Goal: Task Accomplishment & Management: Manage account settings

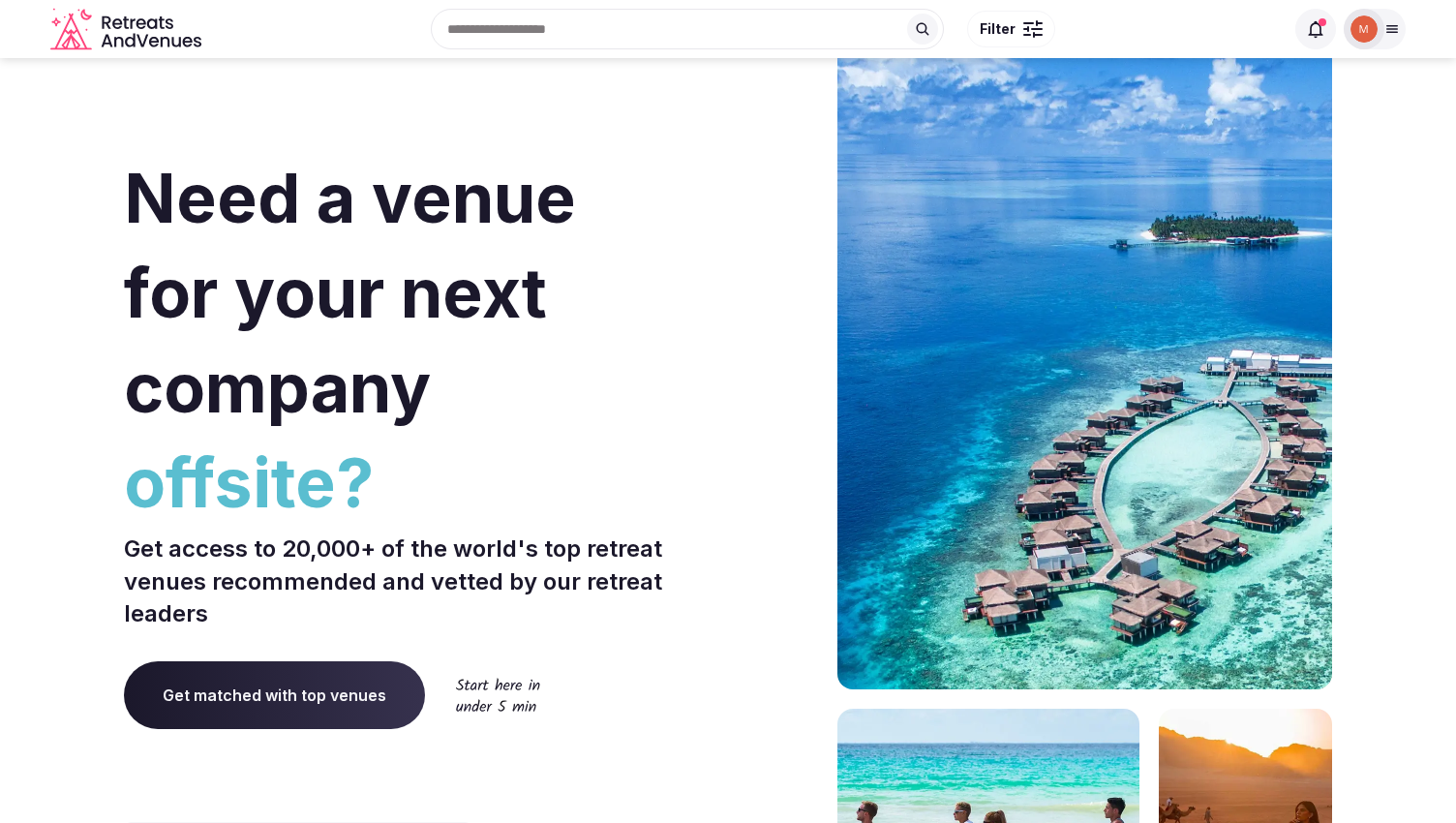
click at [1386, 47] on div at bounding box center [1374, 29] width 62 height 41
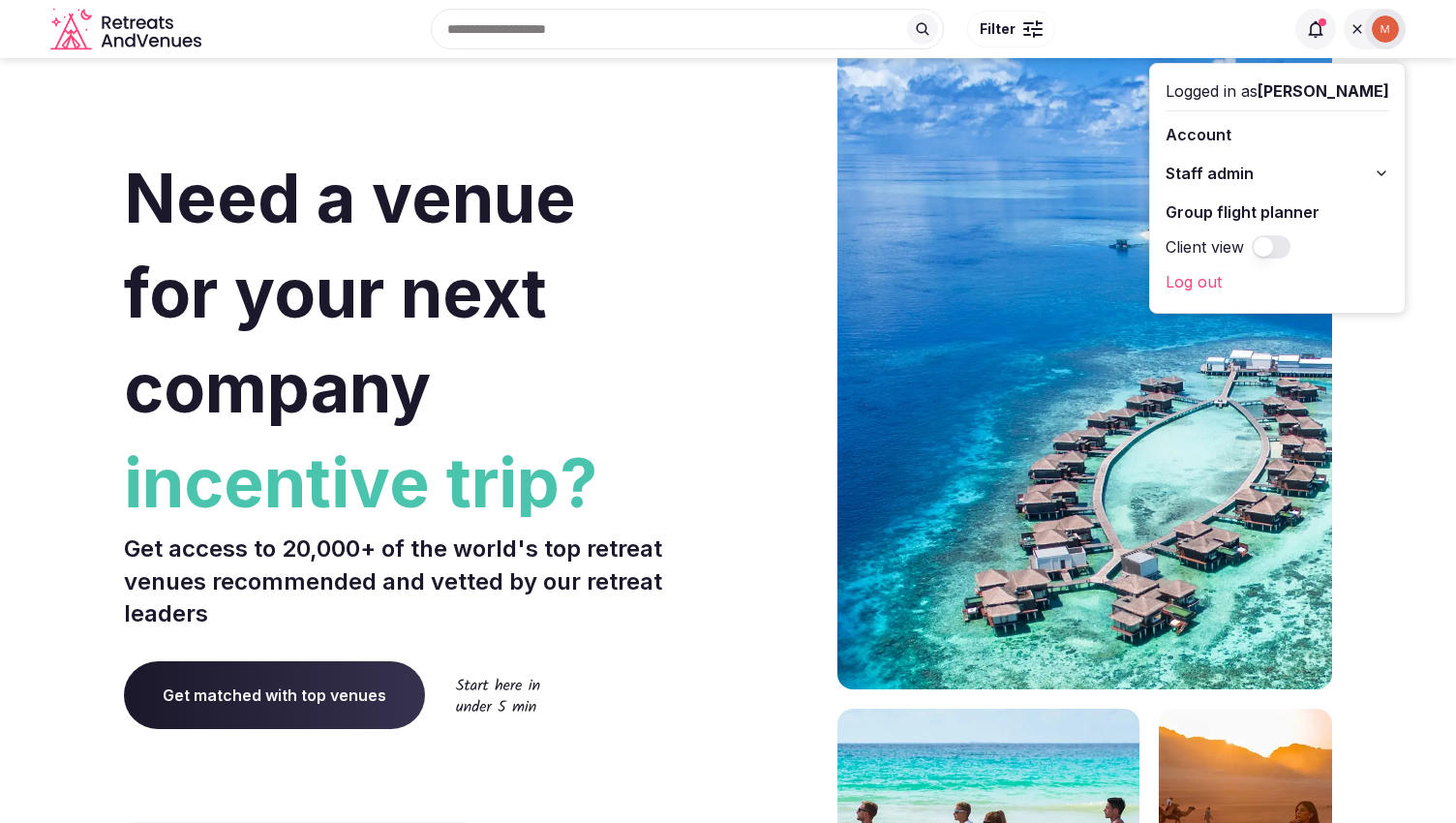
click at [1292, 175] on button "Staff admin" at bounding box center [1277, 173] width 224 height 31
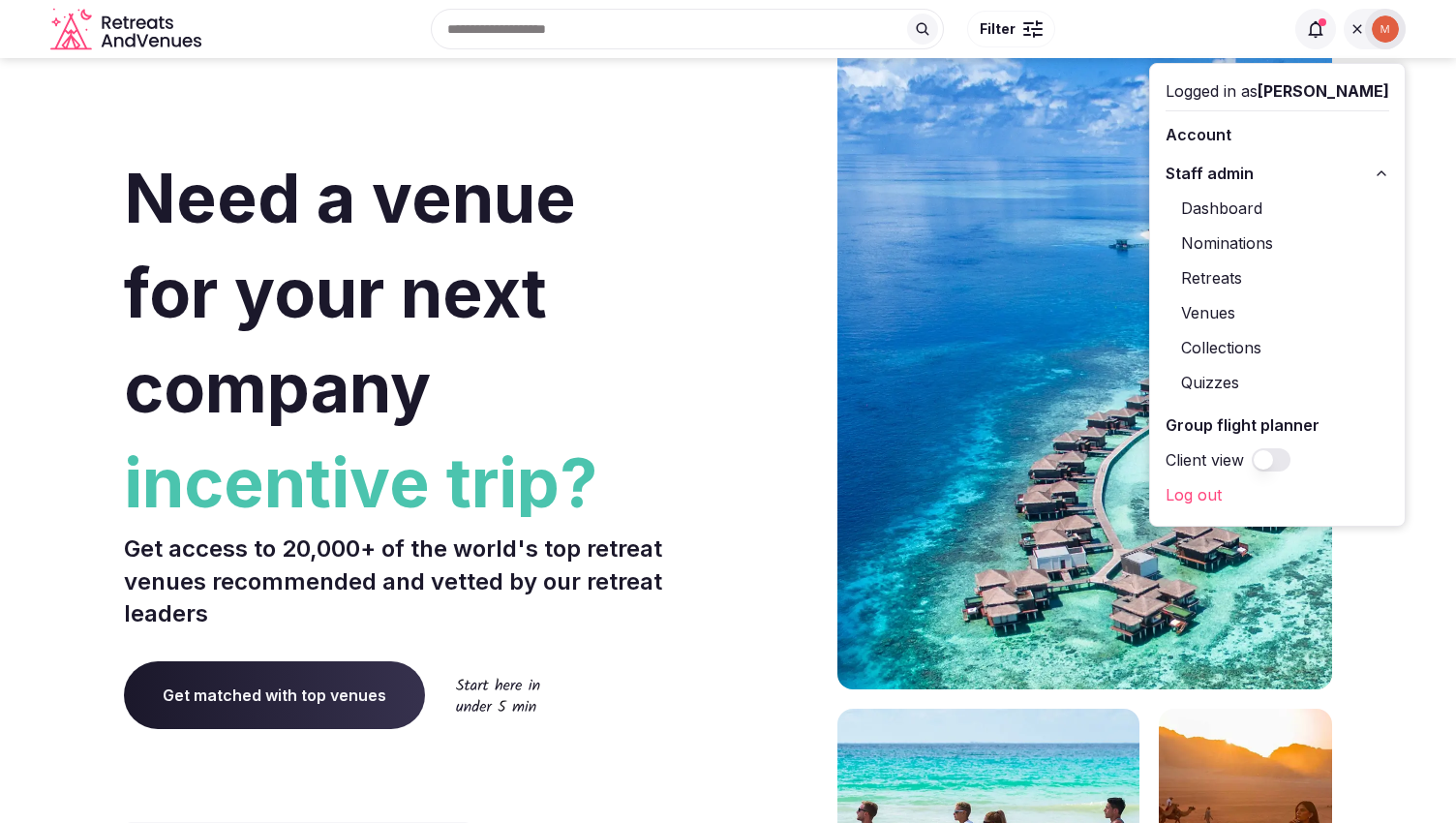
click at [1229, 288] on link "Retreats" at bounding box center [1277, 278] width 224 height 31
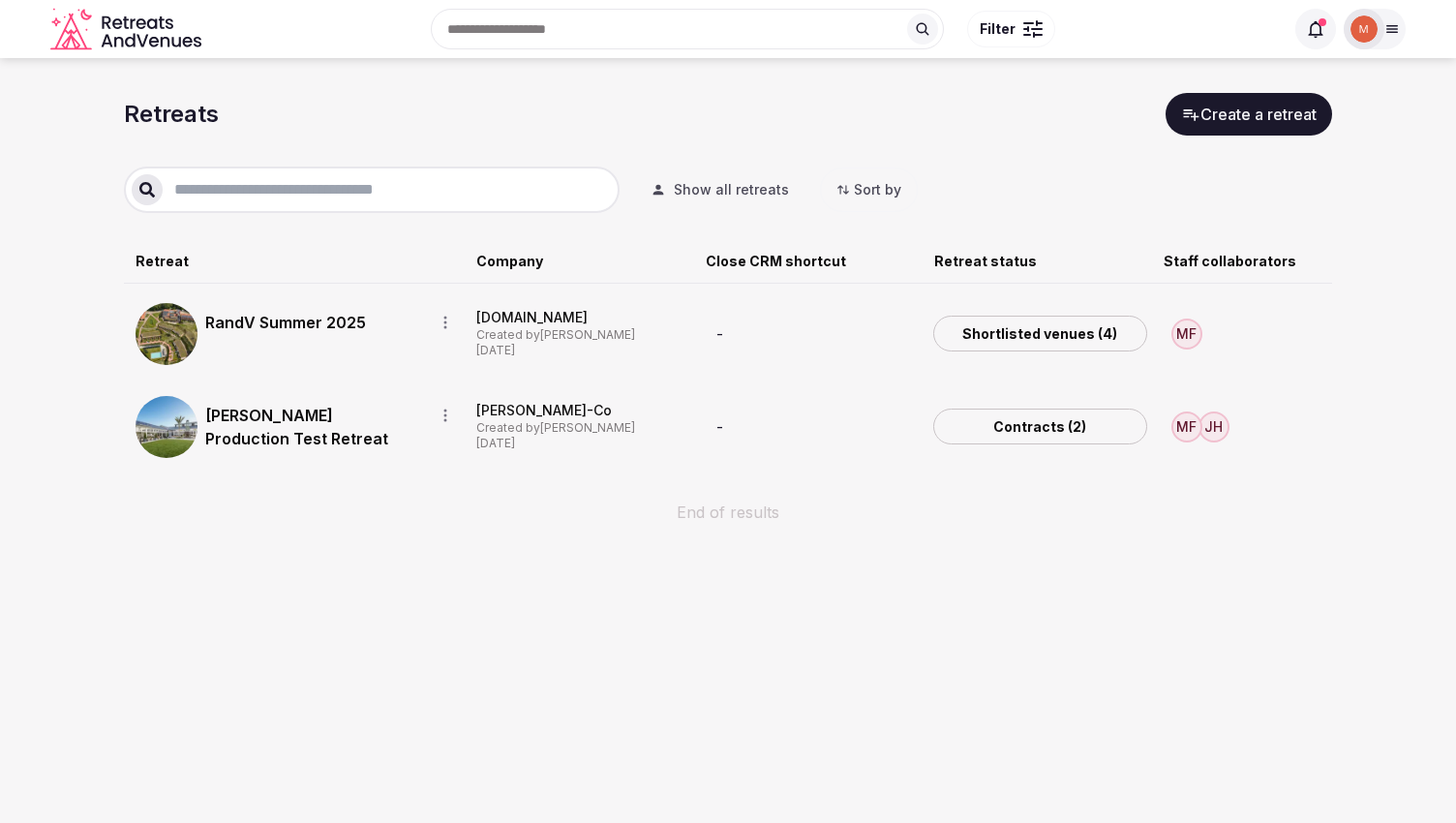
click at [330, 412] on link "Corey's Production Test Retreat" at bounding box center [311, 426] width 213 height 47
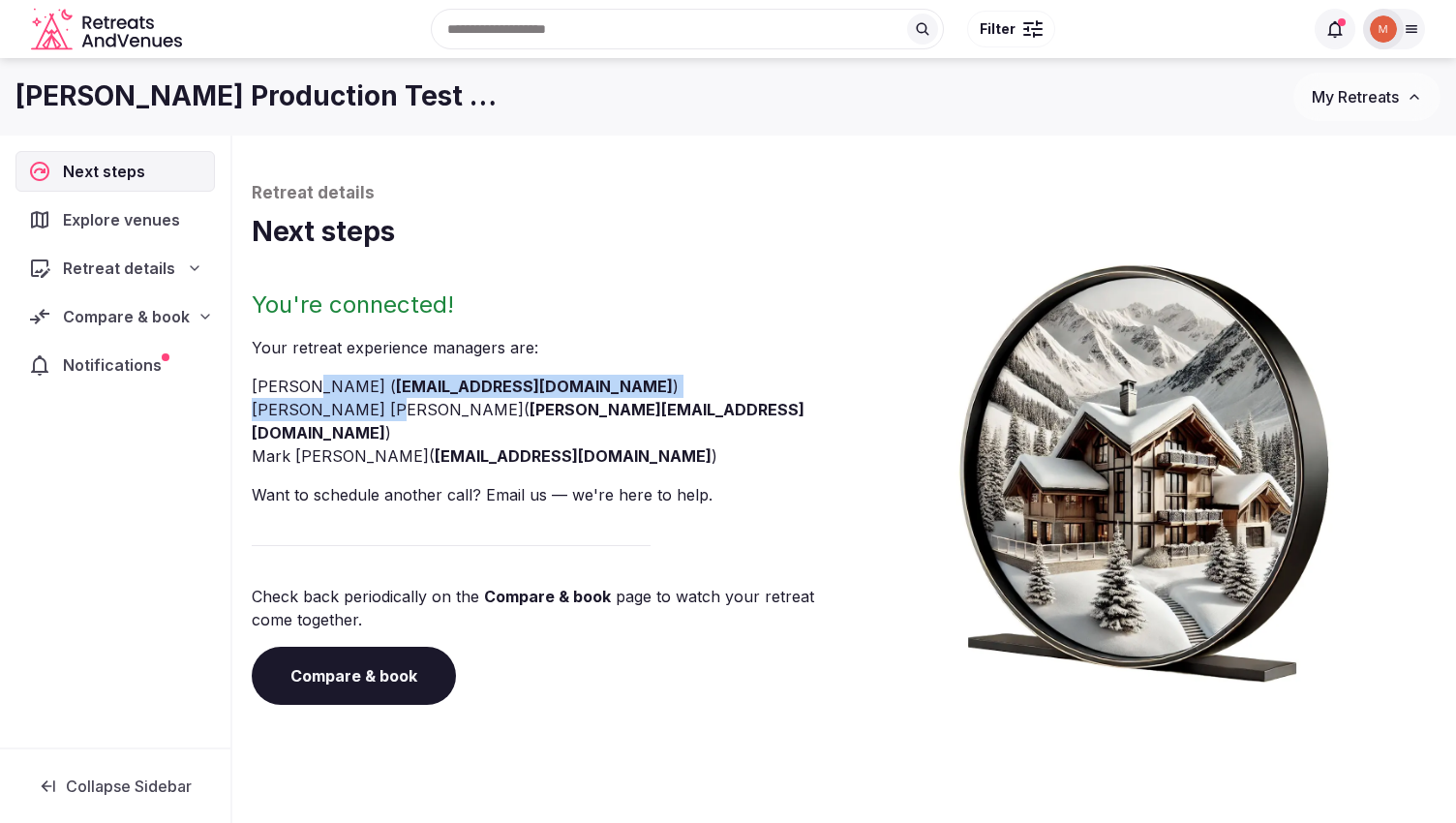
drag, startPoint x: 329, startPoint y: 409, endPoint x: 310, endPoint y: 390, distance: 26.9
click at [310, 390] on ul "Corey Sanford ( coreysanford+admin@retreatsandvenues.com ) Jeffrey Hamel ( jeff…" at bounding box center [543, 420] width 584 height 93
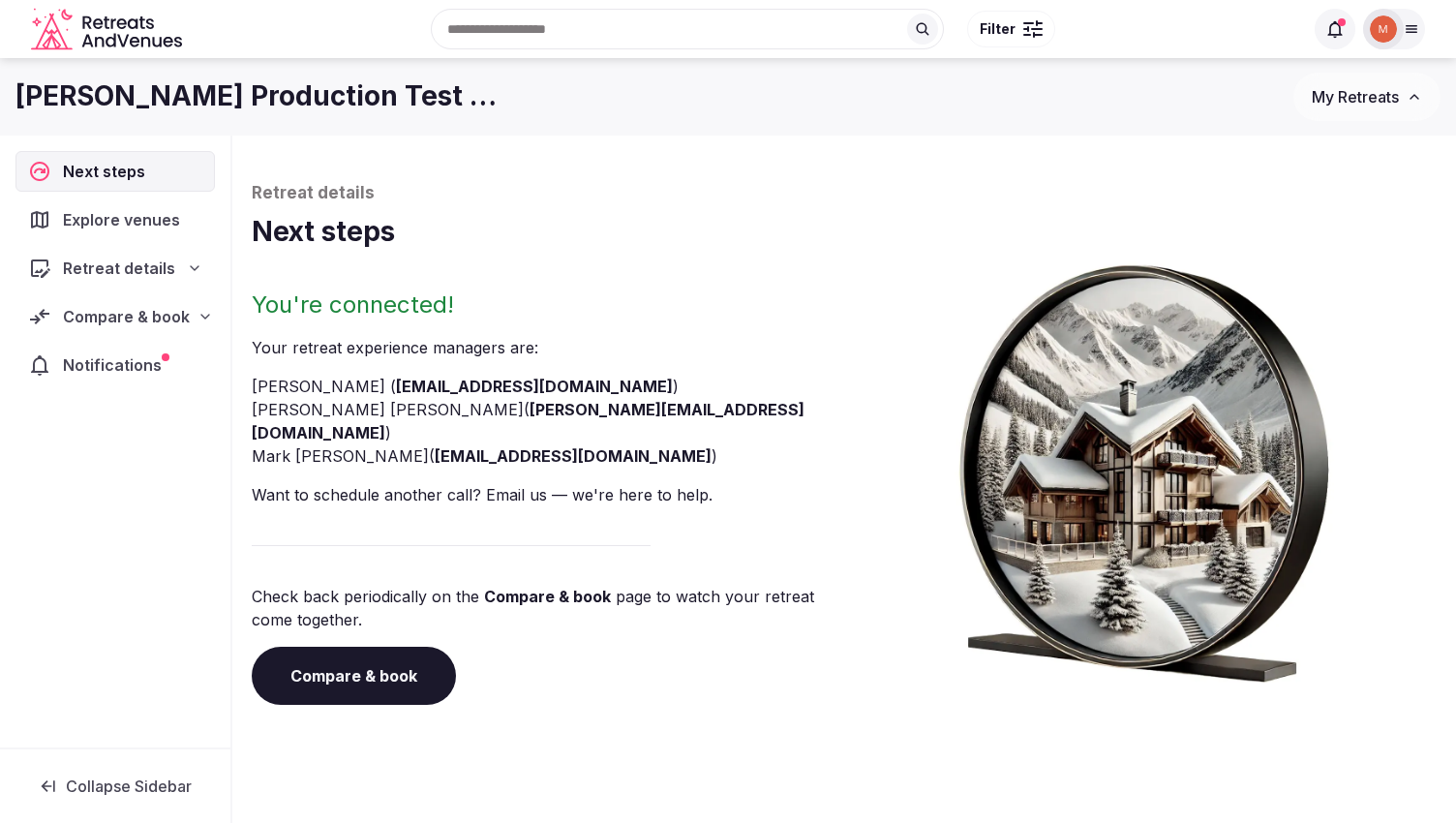
click at [198, 310] on icon at bounding box center [206, 317] width 16 height 16
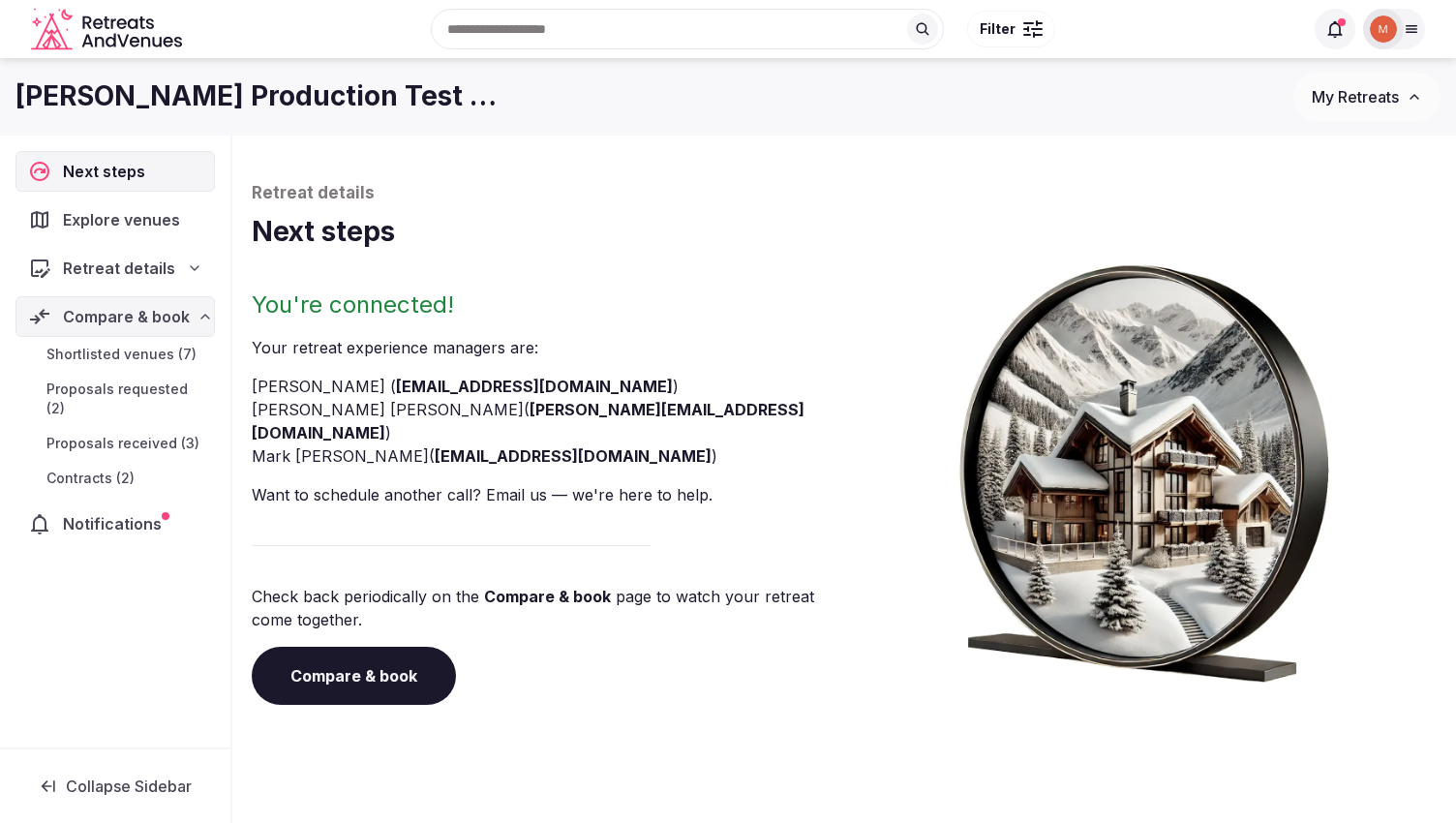
click at [98, 468] on span "Contracts (2)" at bounding box center [91, 477] width 88 height 19
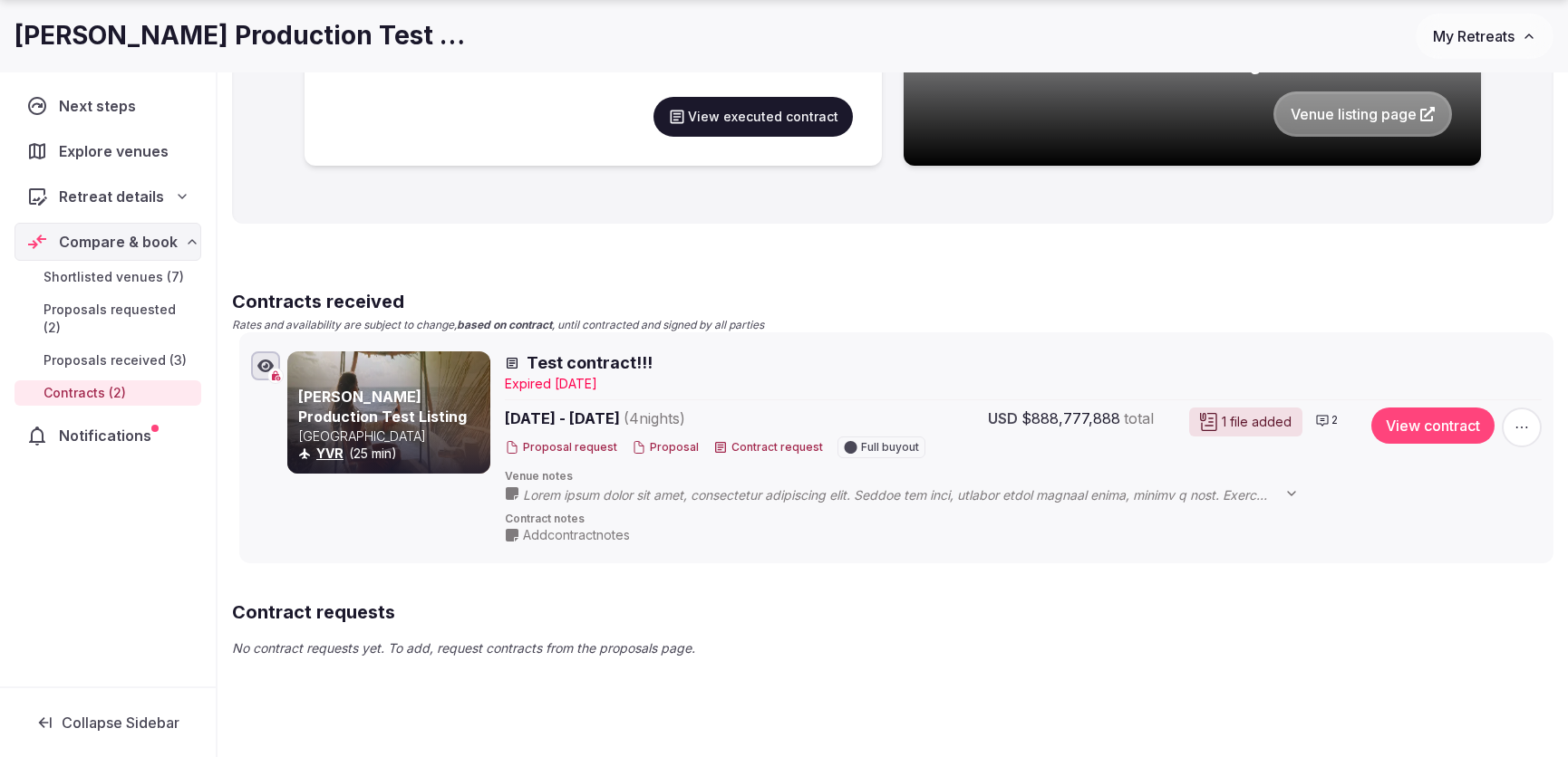
scroll to position [665, 0]
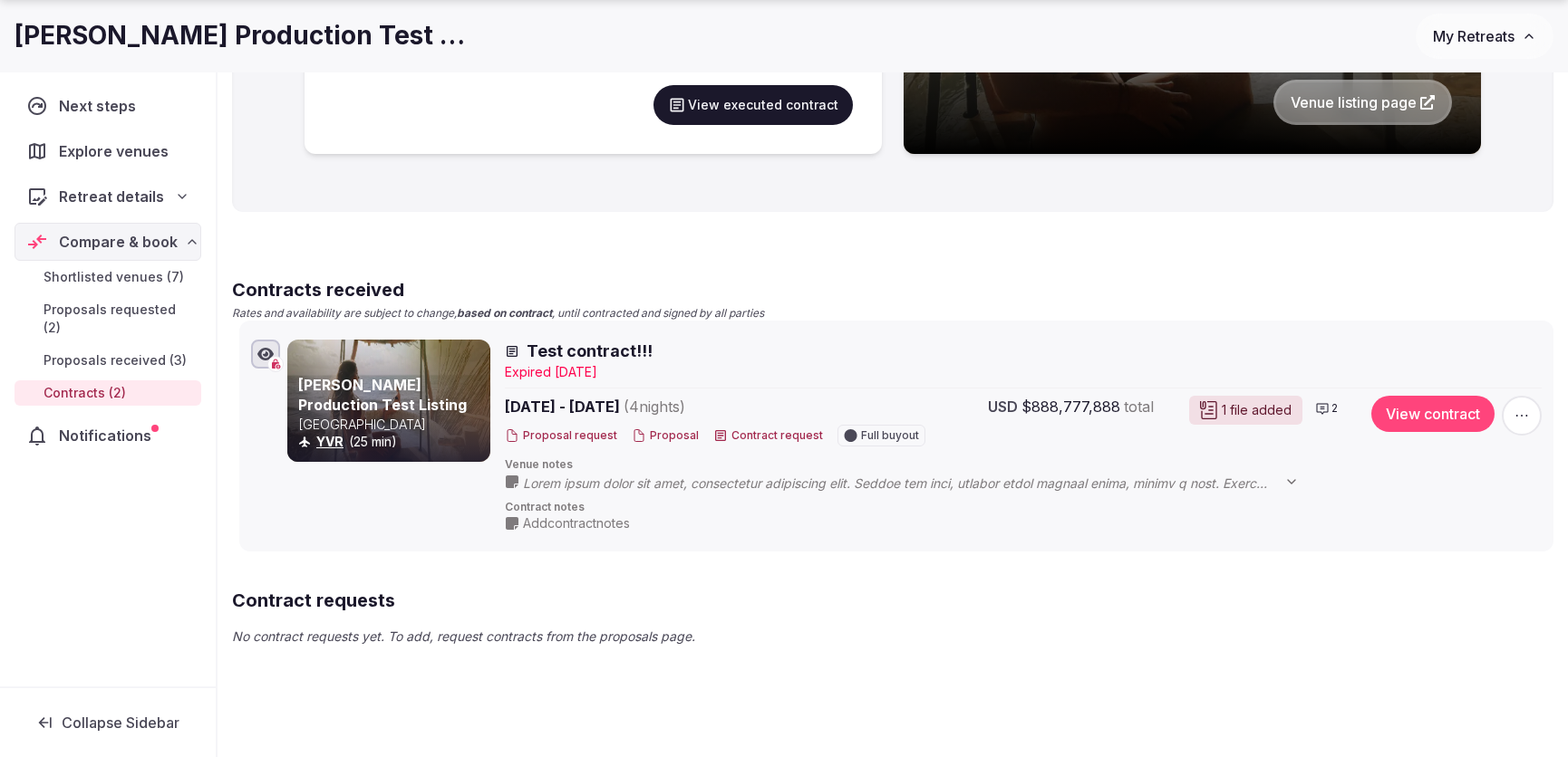
click at [1445, 420] on button "View contract" at bounding box center [1432, 414] width 123 height 36
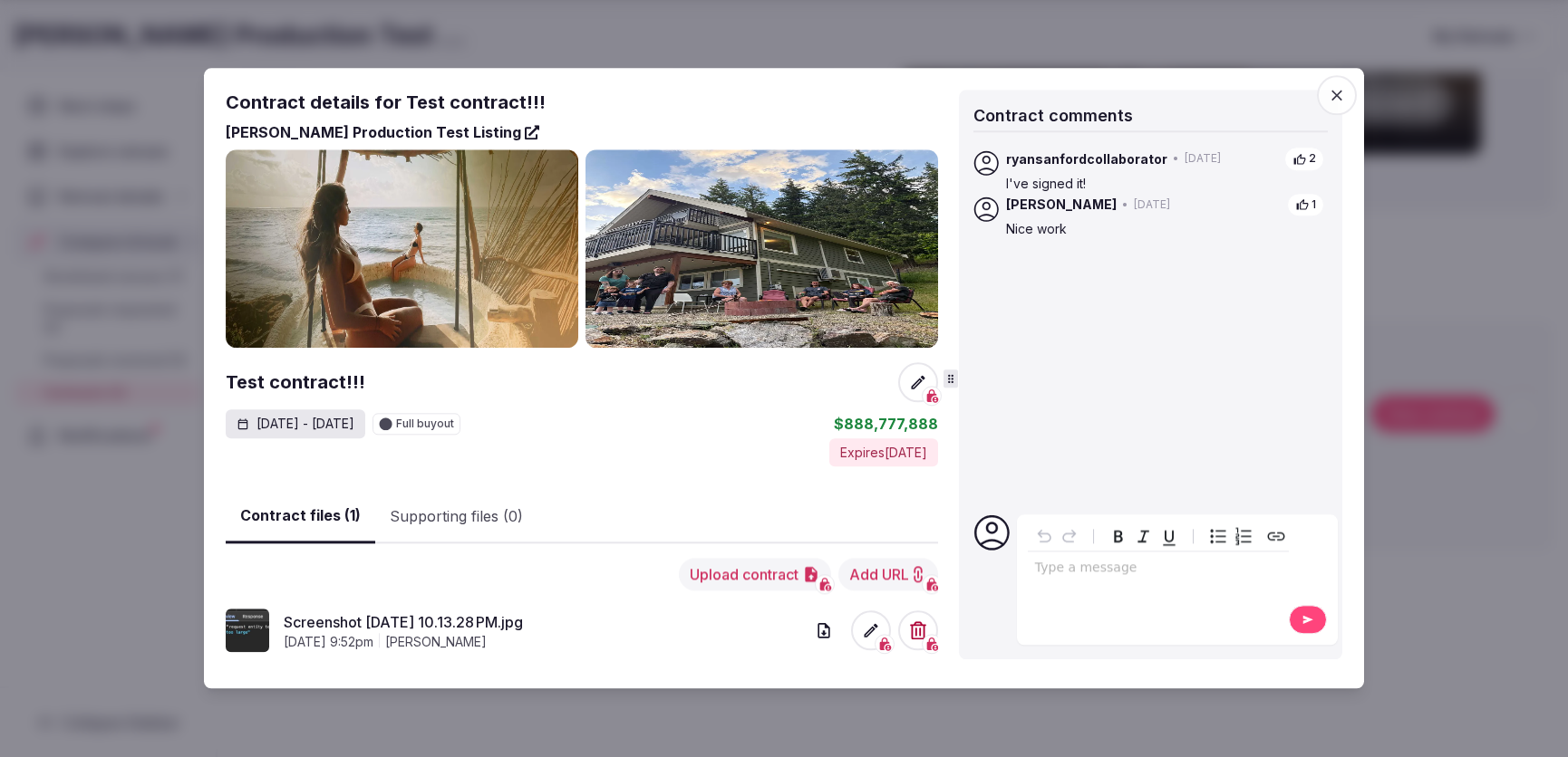
click at [1420, 492] on div at bounding box center [784, 378] width 1568 height 757
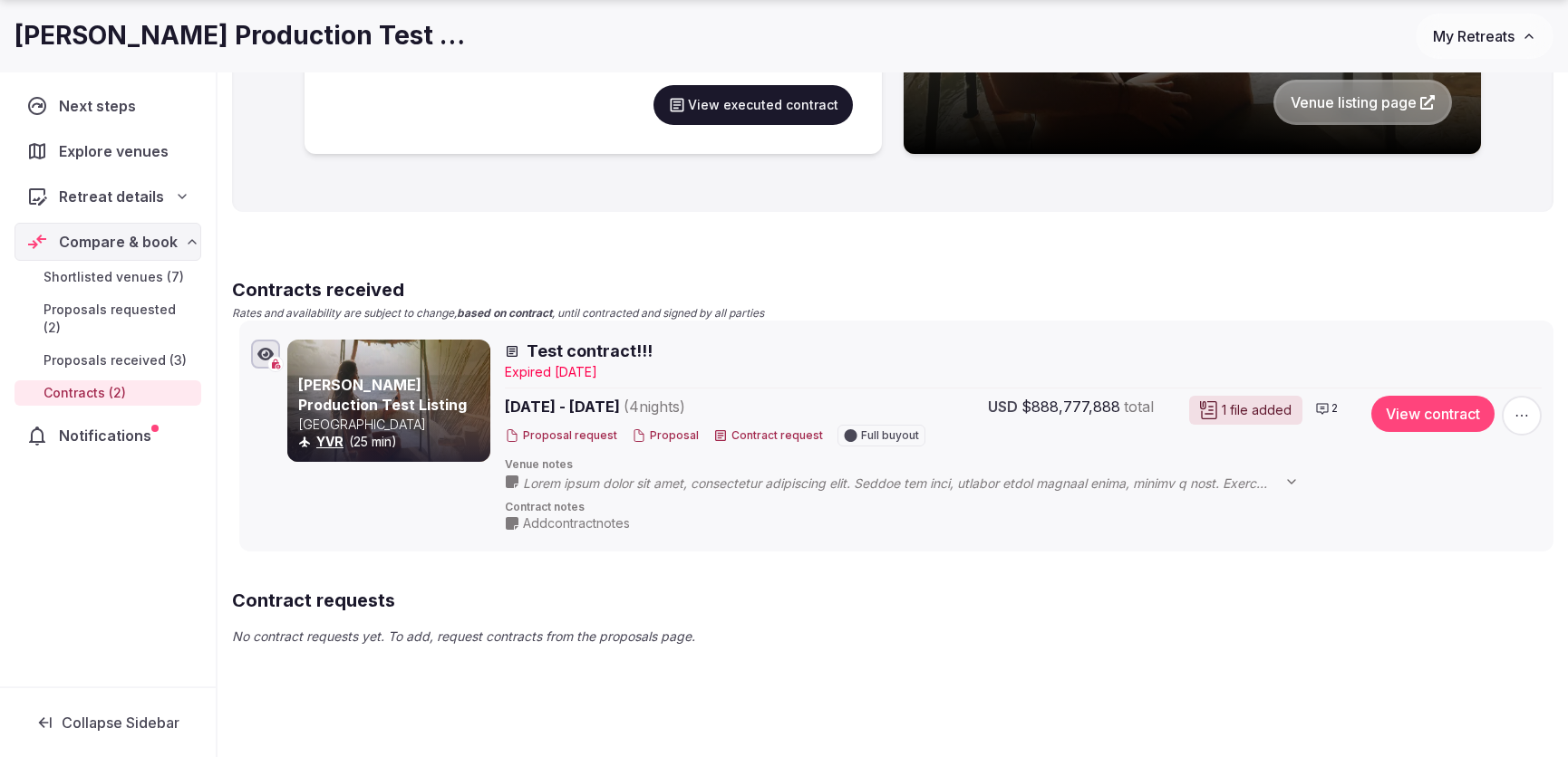
click at [1411, 424] on button "View contract" at bounding box center [1432, 414] width 123 height 36
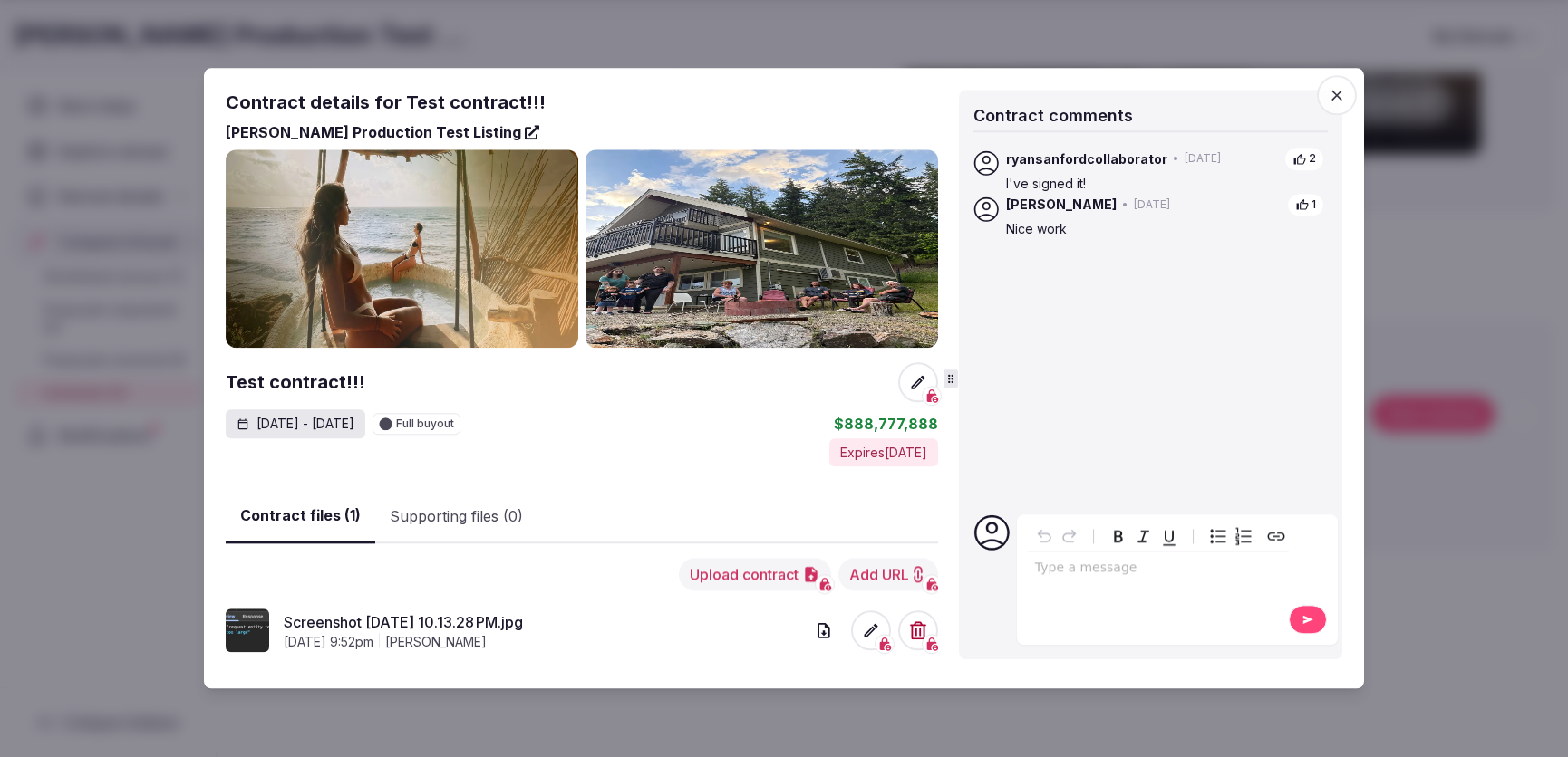
click at [754, 582] on button "Upload contract" at bounding box center [755, 575] width 152 height 33
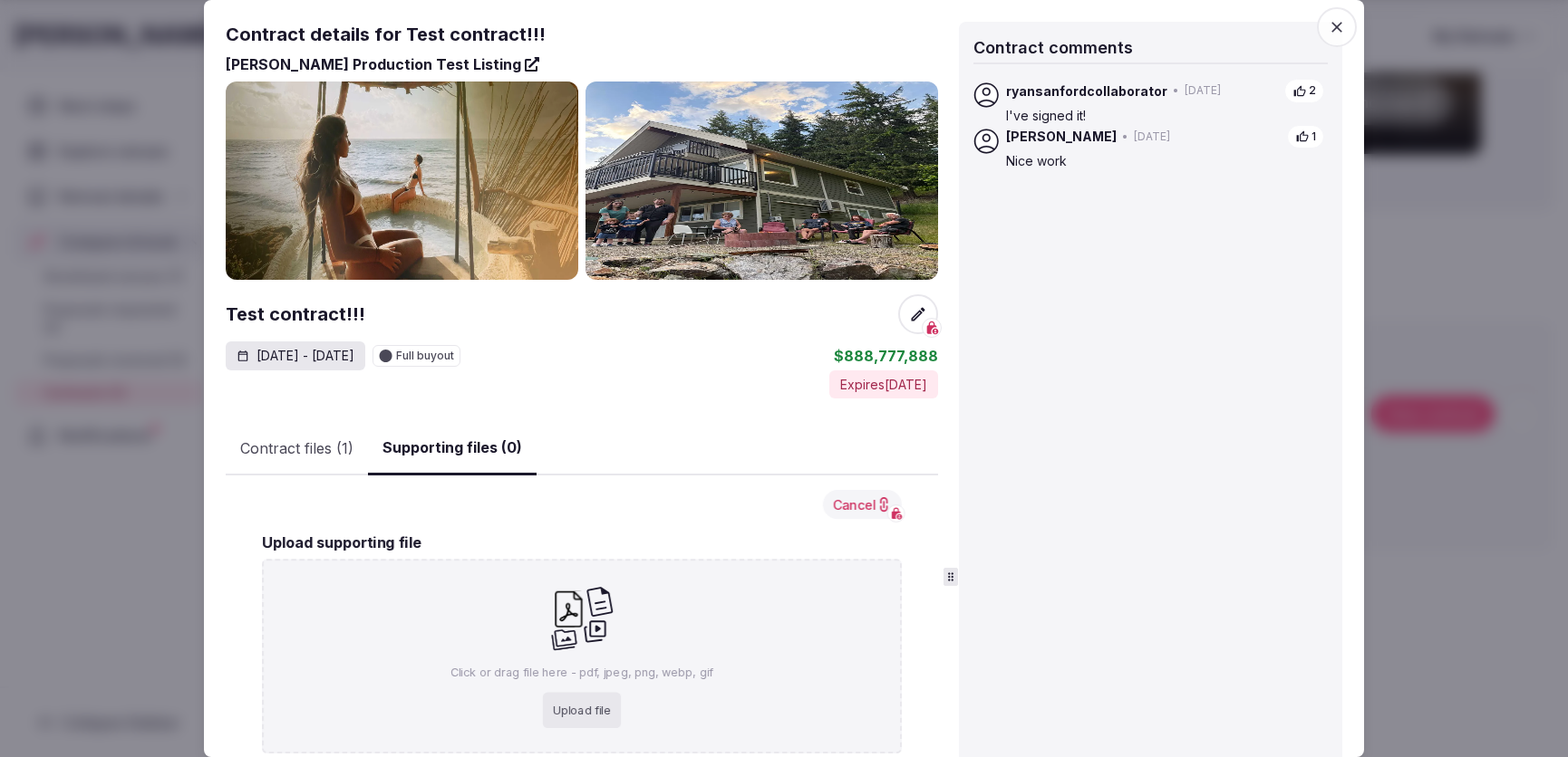
click at [425, 448] on button "Supporting files (0)" at bounding box center [452, 449] width 168 height 53
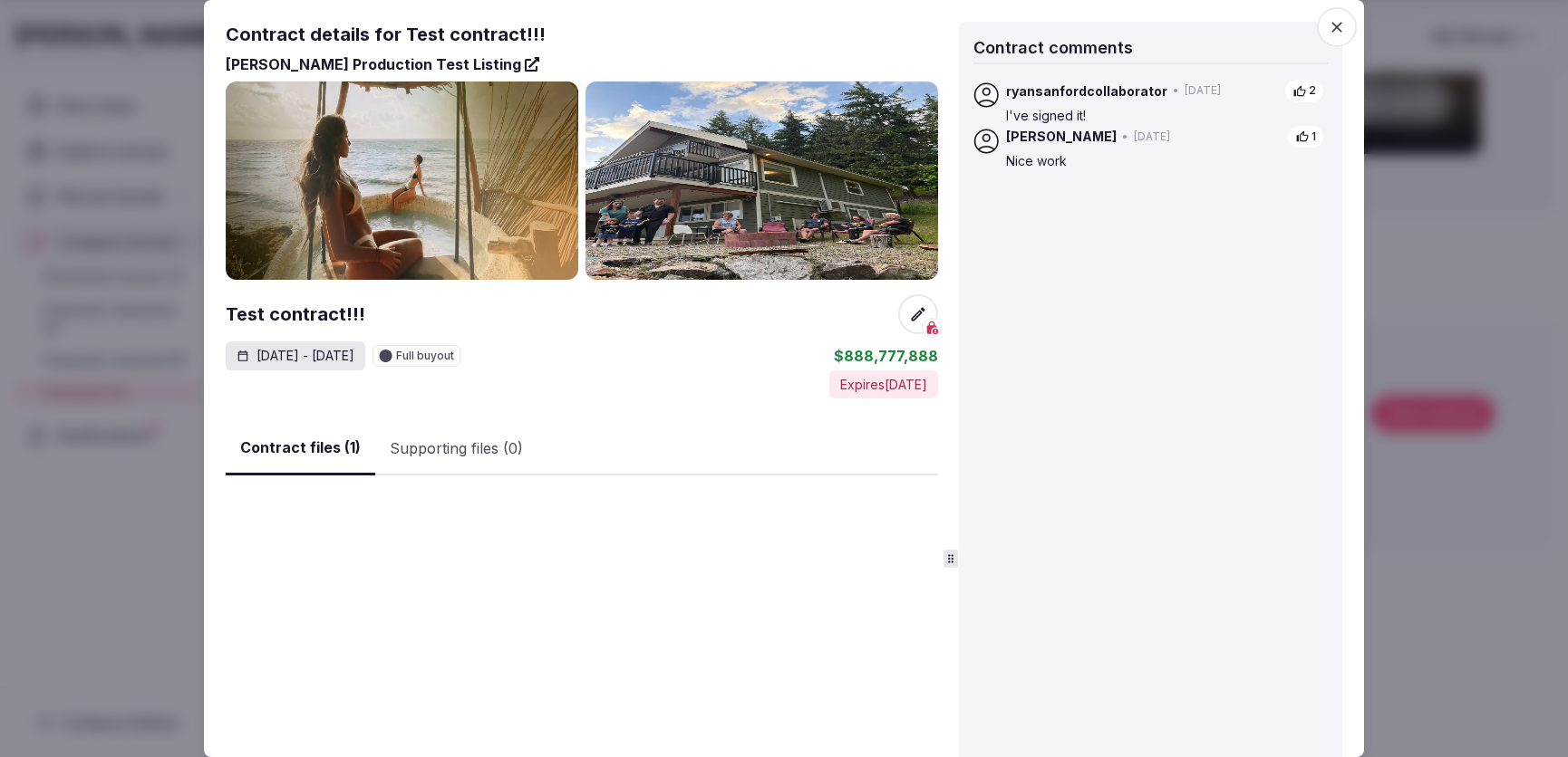
click at [295, 456] on button "Contract files (1)" at bounding box center [300, 449] width 150 height 53
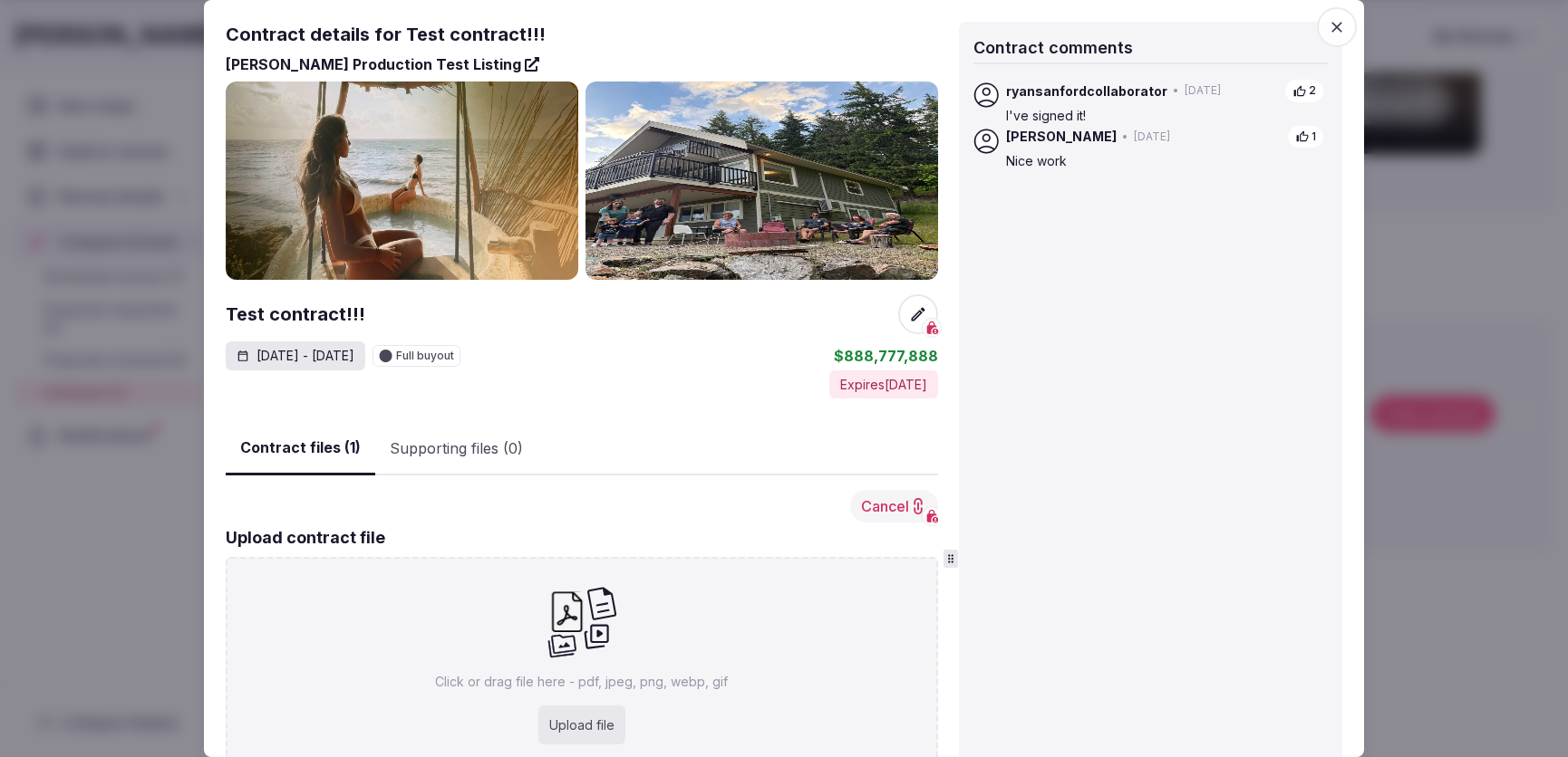
click at [619, 358] on div "Jun 23rd - 27th, 2025 Full buyout $888,777,888" at bounding box center [582, 355] width 712 height 29
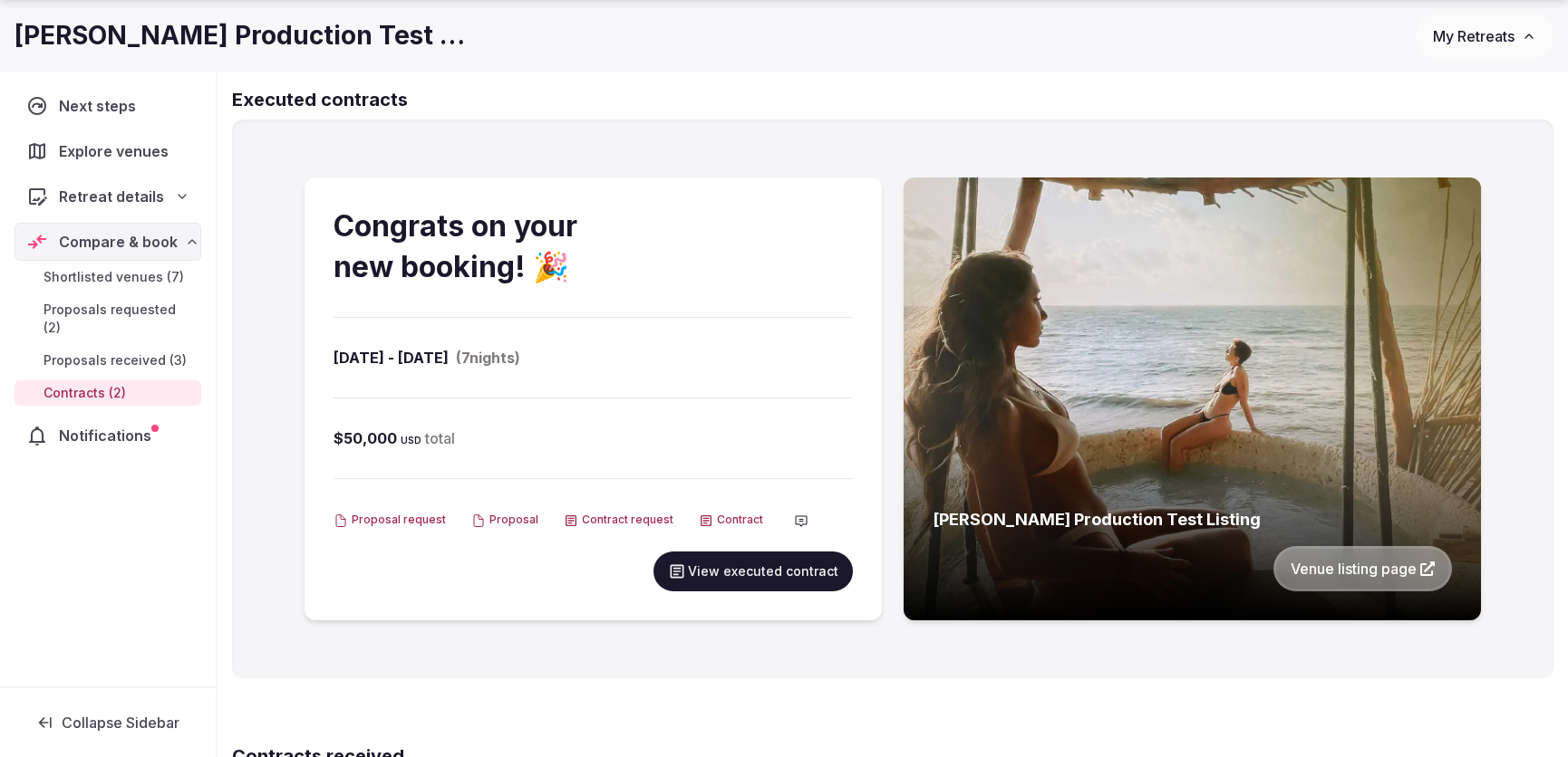
scroll to position [219, 0]
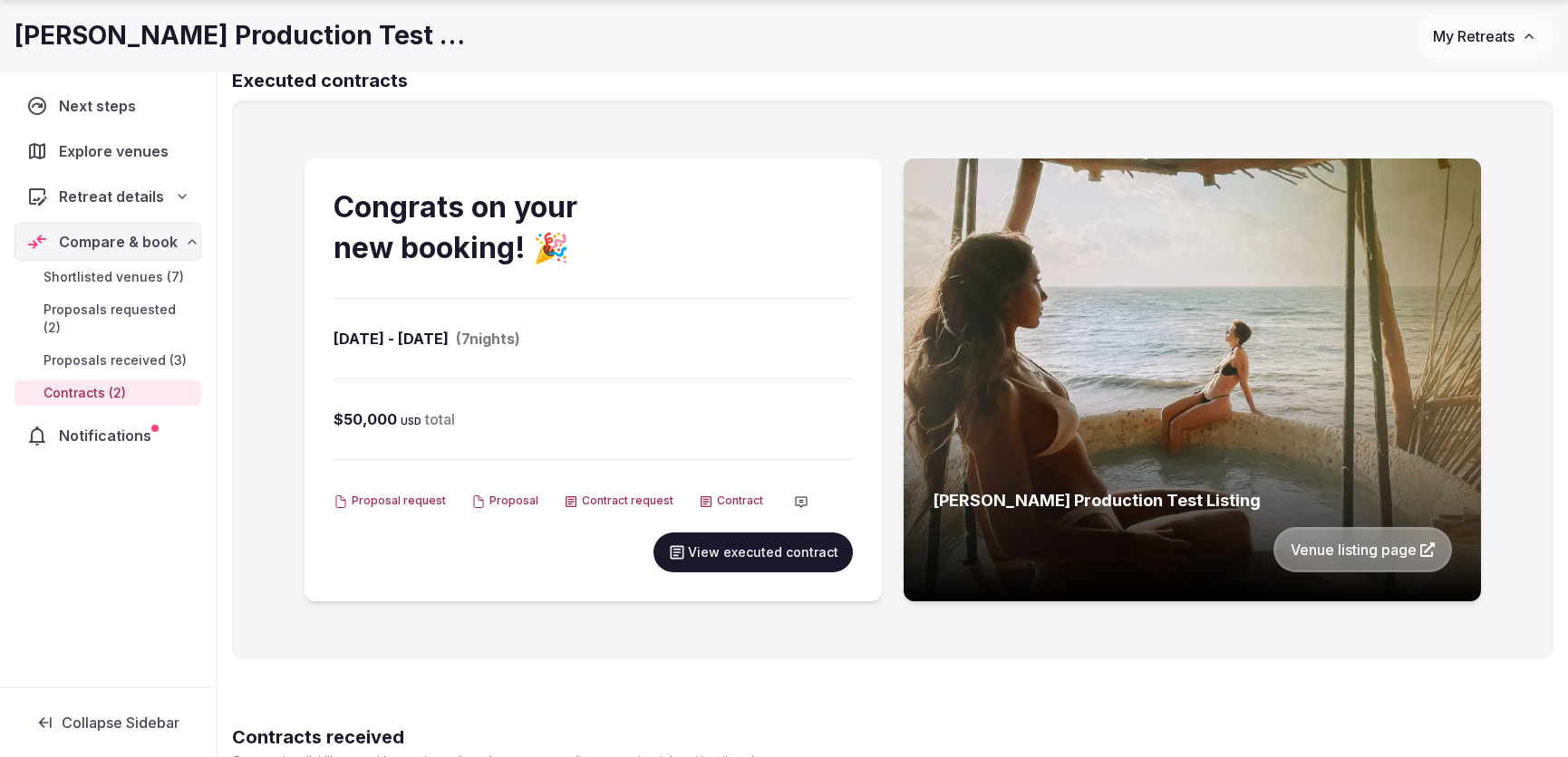
click at [723, 550] on button "View executed contract" at bounding box center [753, 552] width 199 height 40
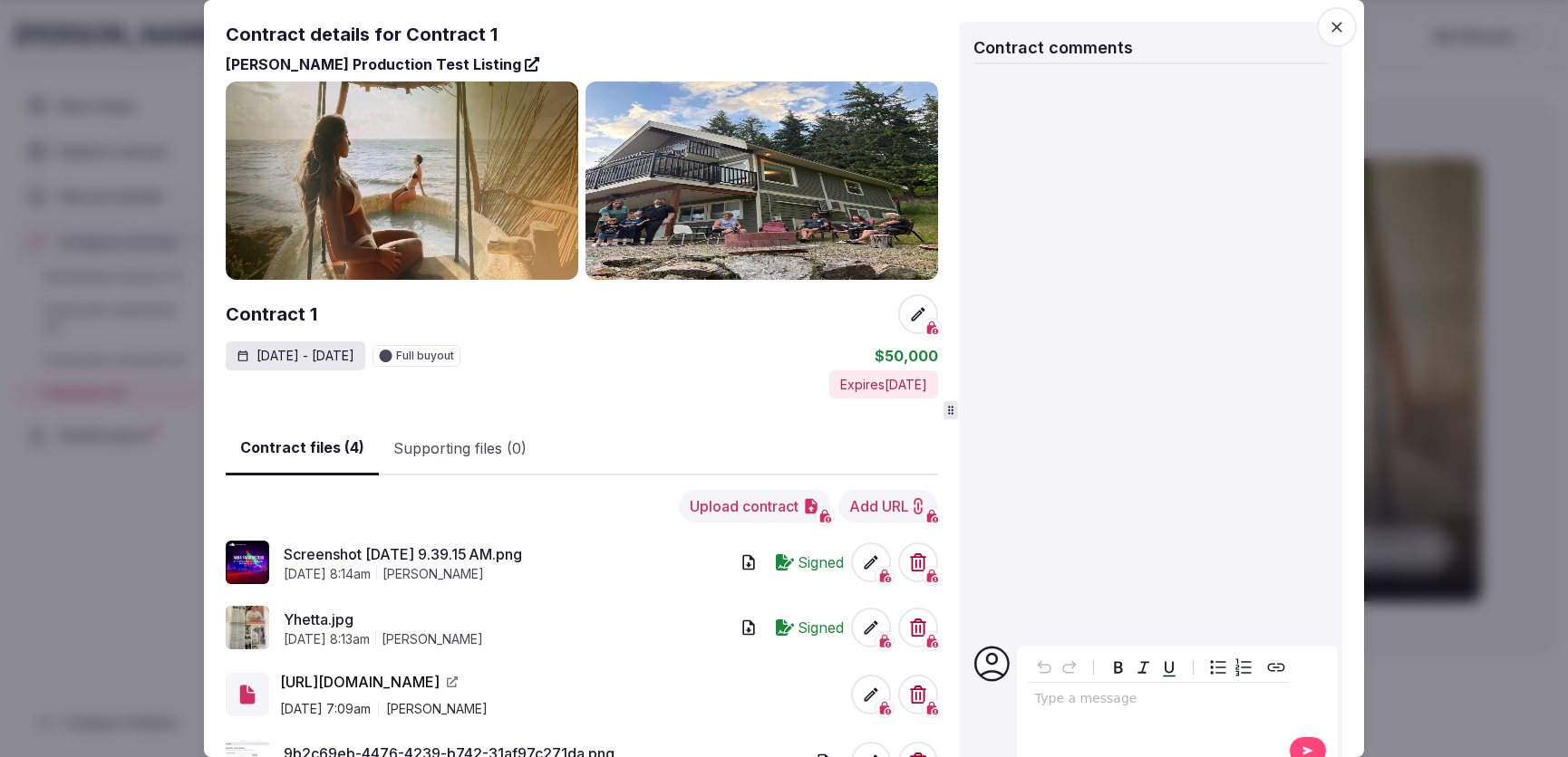
scroll to position [63, 0]
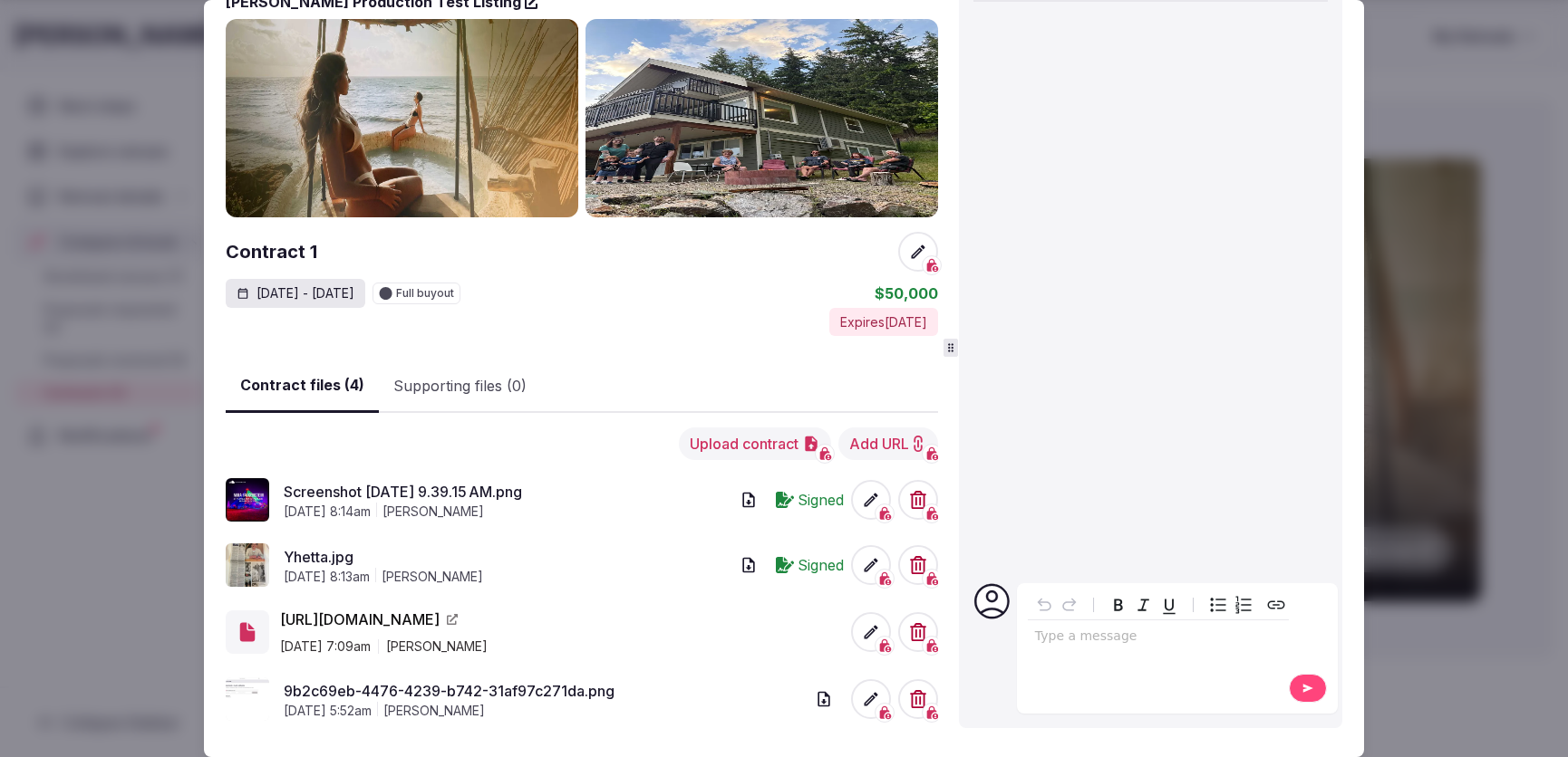
click at [864, 564] on icon at bounding box center [870, 564] width 18 height 18
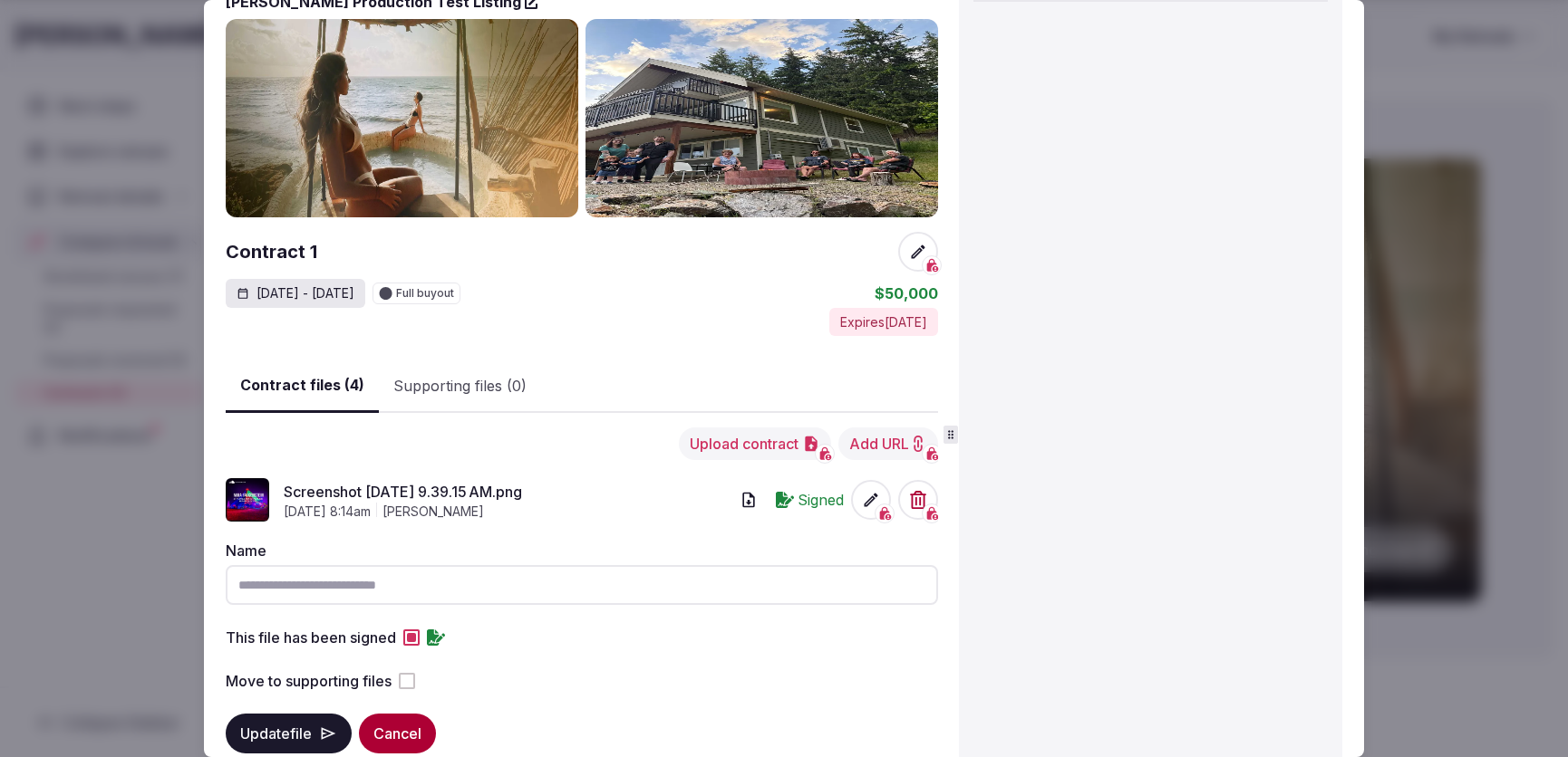
click at [409, 589] on button "This file has been signed" at bounding box center [410, 637] width 16 height 16
click at [313, 589] on button "Update file" at bounding box center [288, 734] width 126 height 40
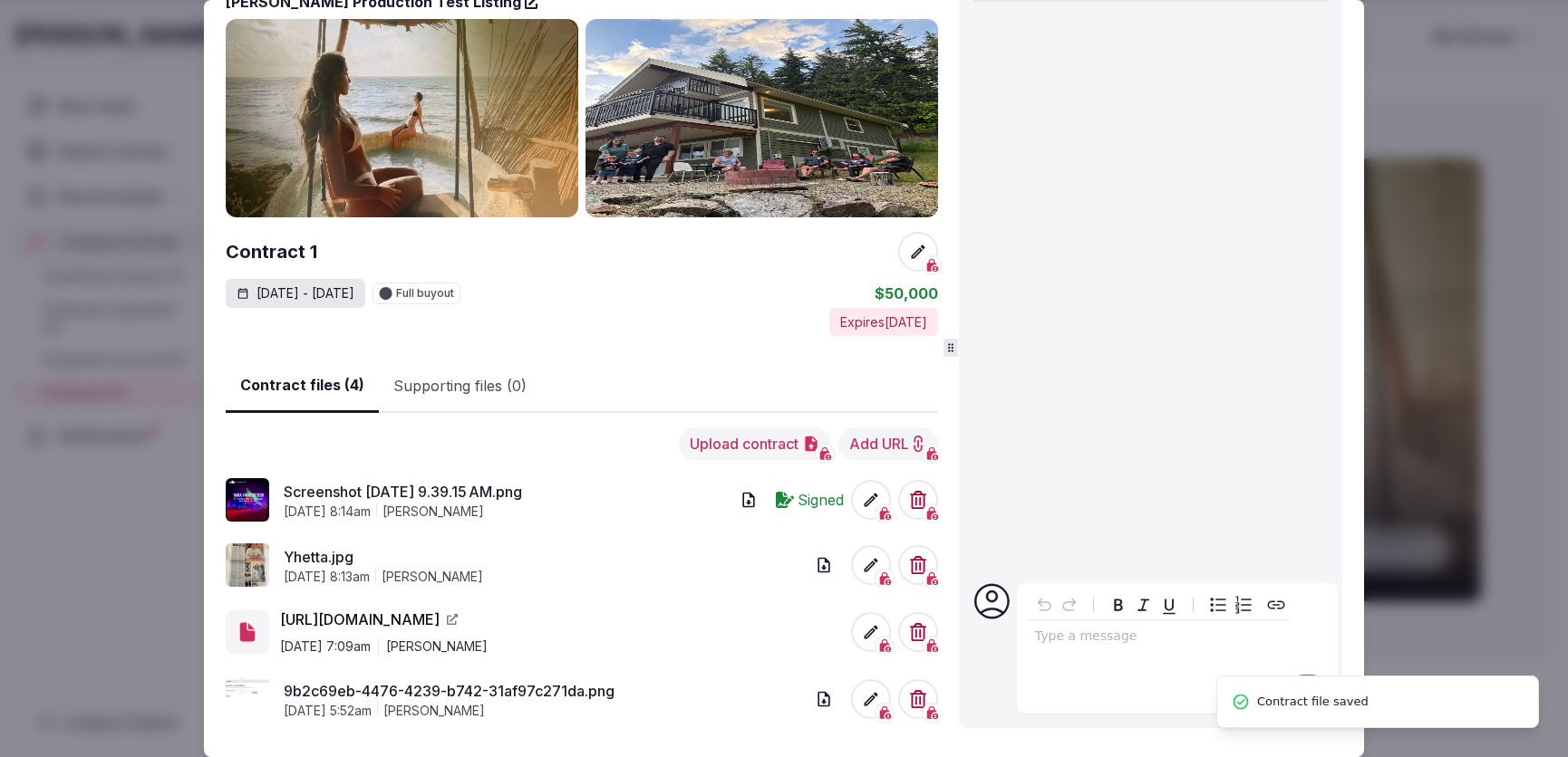
click at [863, 496] on icon at bounding box center [870, 499] width 18 height 18
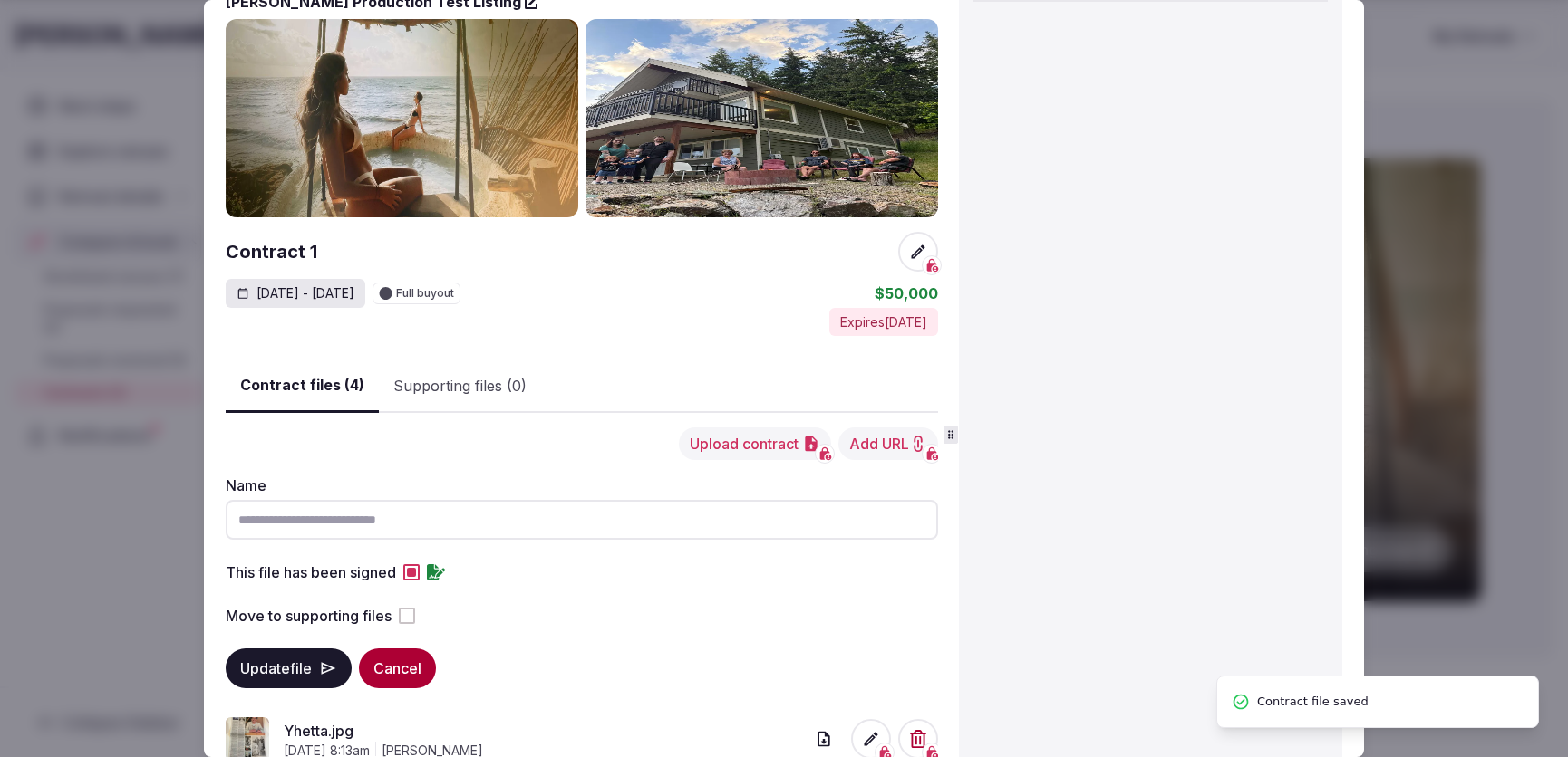
click at [410, 573] on button "This file has been signed" at bounding box center [410, 572] width 16 height 16
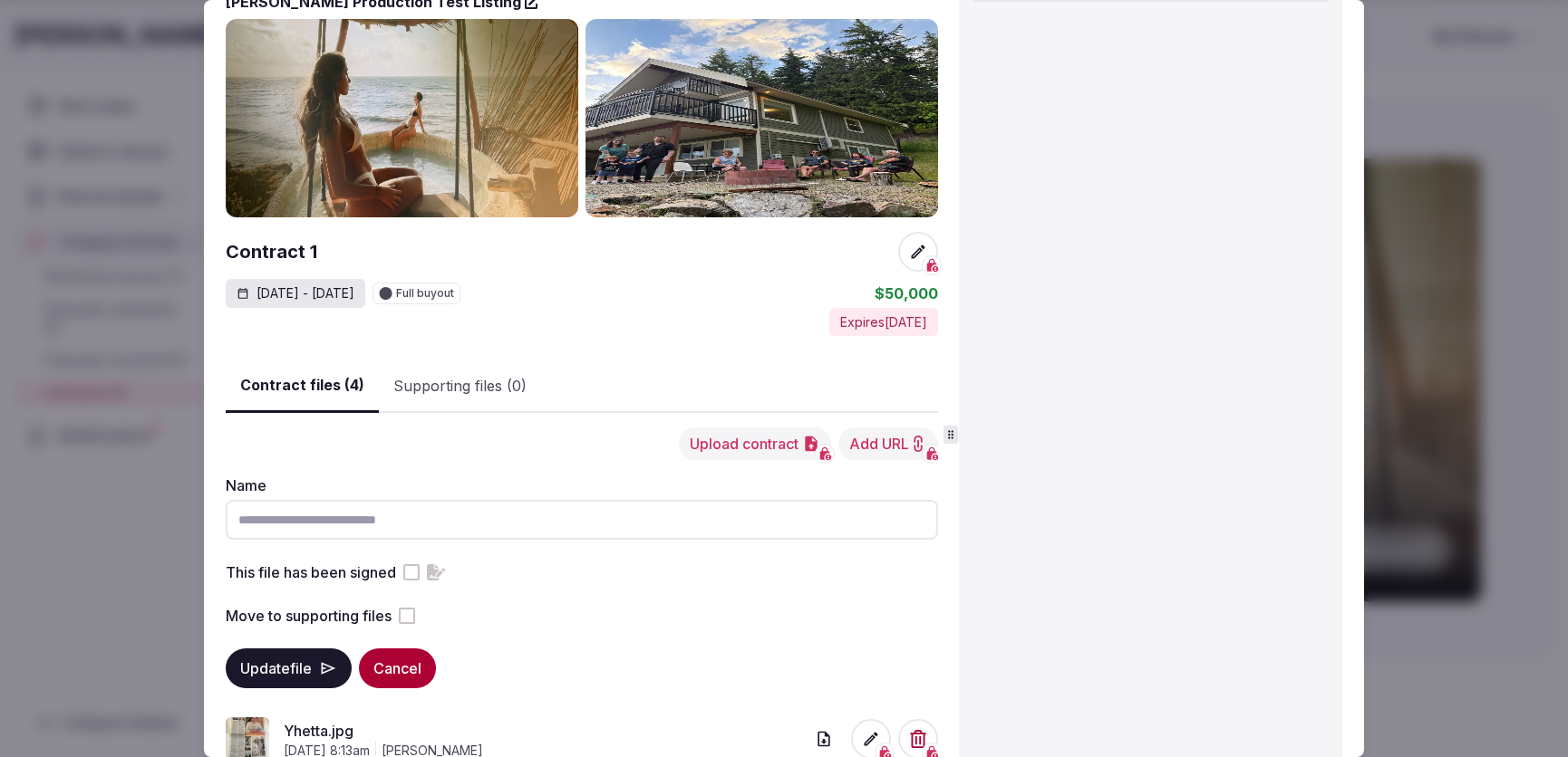
click at [309, 589] on button "Update file" at bounding box center [288, 668] width 126 height 40
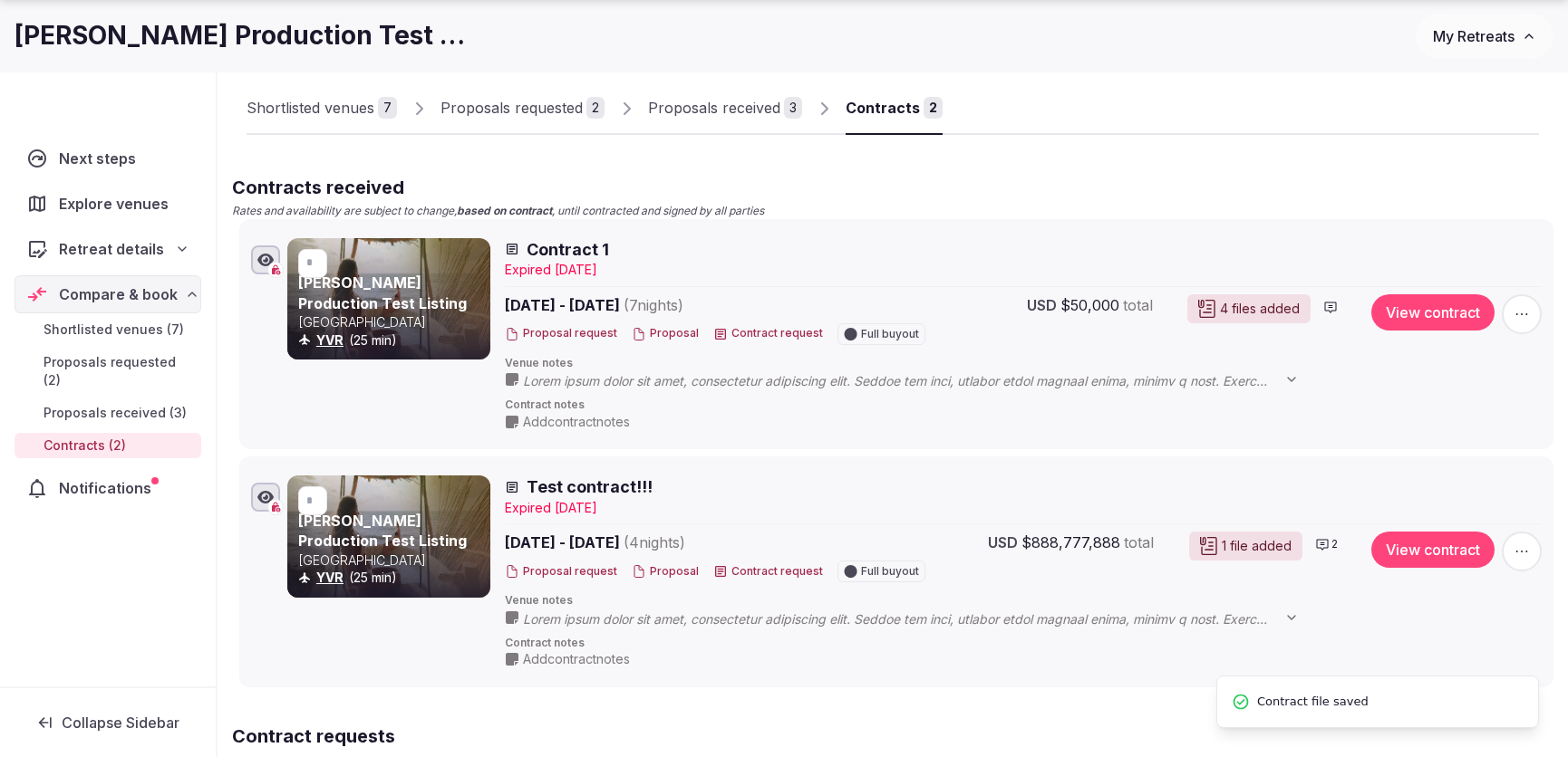
scroll to position [120, 0]
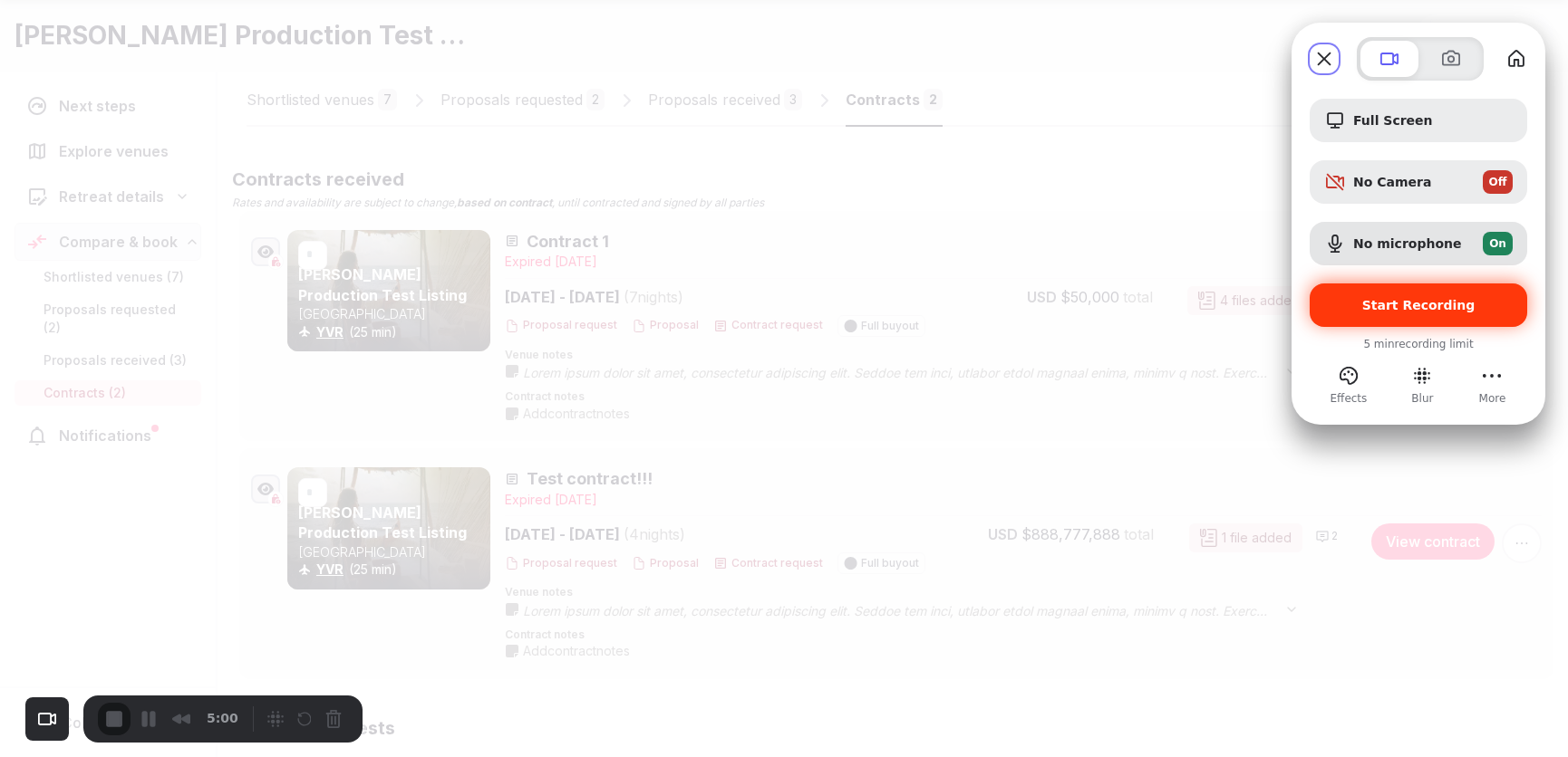
click at [1407, 308] on span "Start Recording" at bounding box center [1418, 306] width 113 height 15
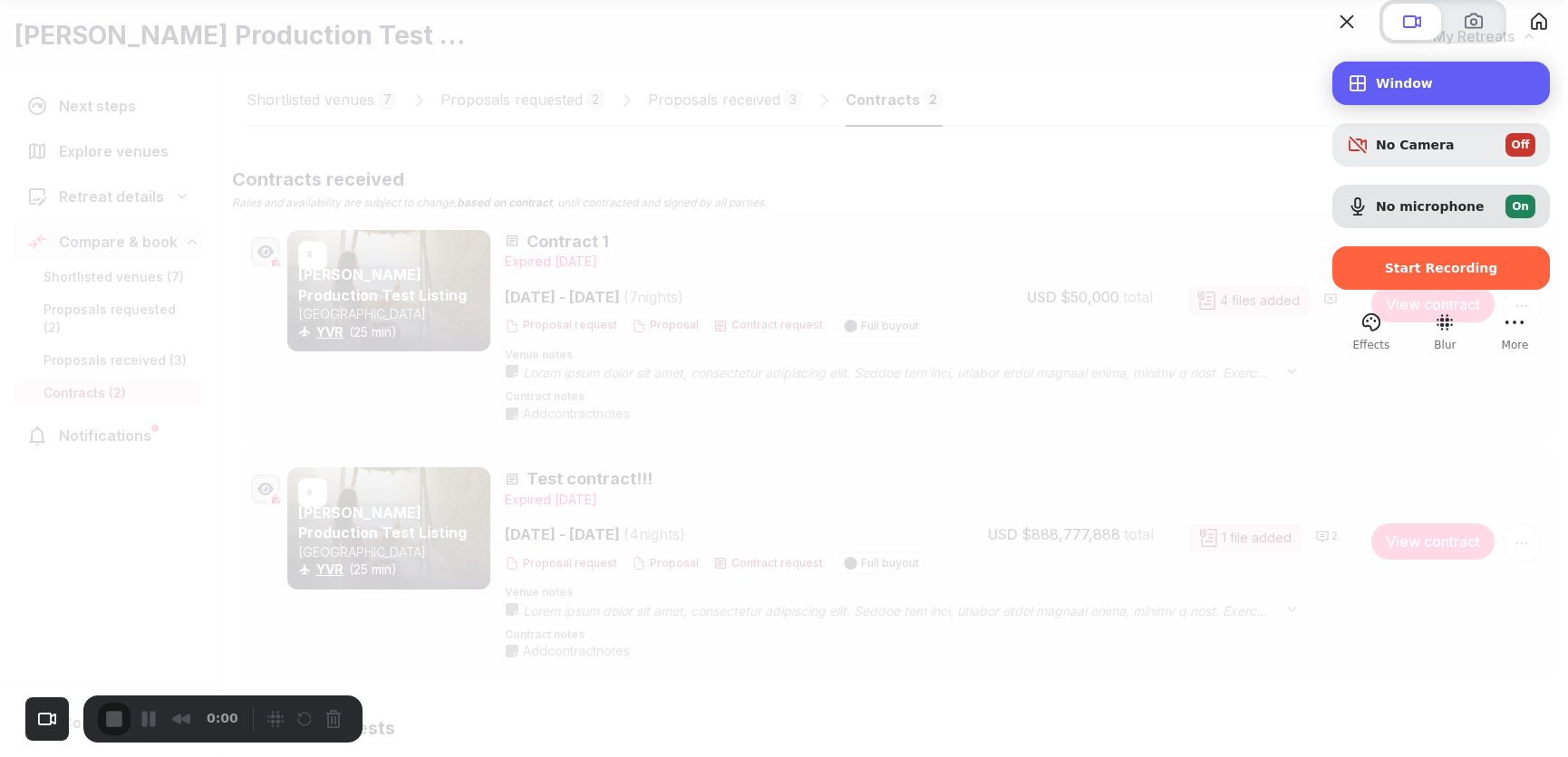
click at [1389, 105] on div "Window" at bounding box center [1441, 83] width 218 height 44
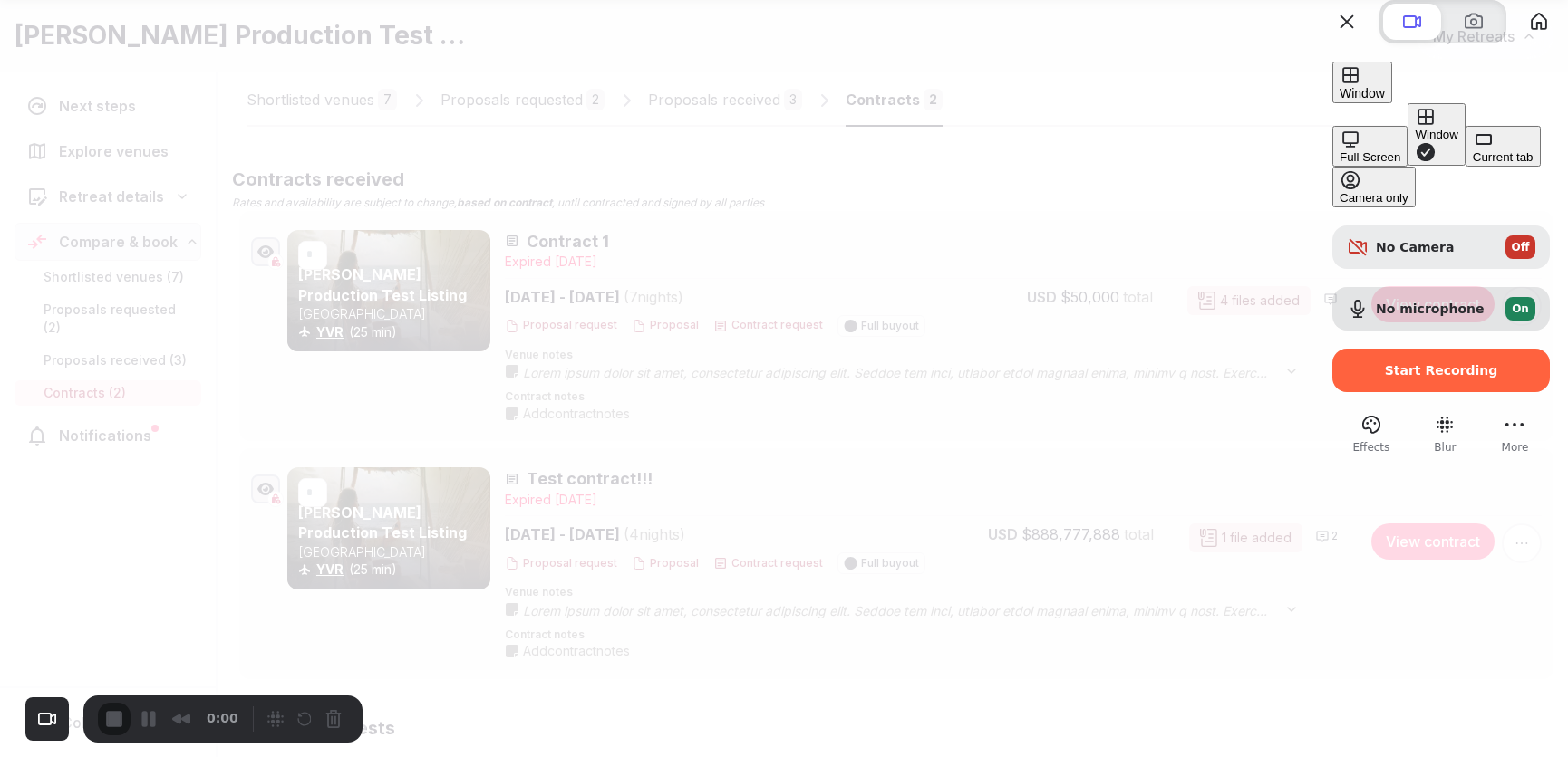
click at [1450, 164] on div "Current tab" at bounding box center [1503, 157] width 61 height 14
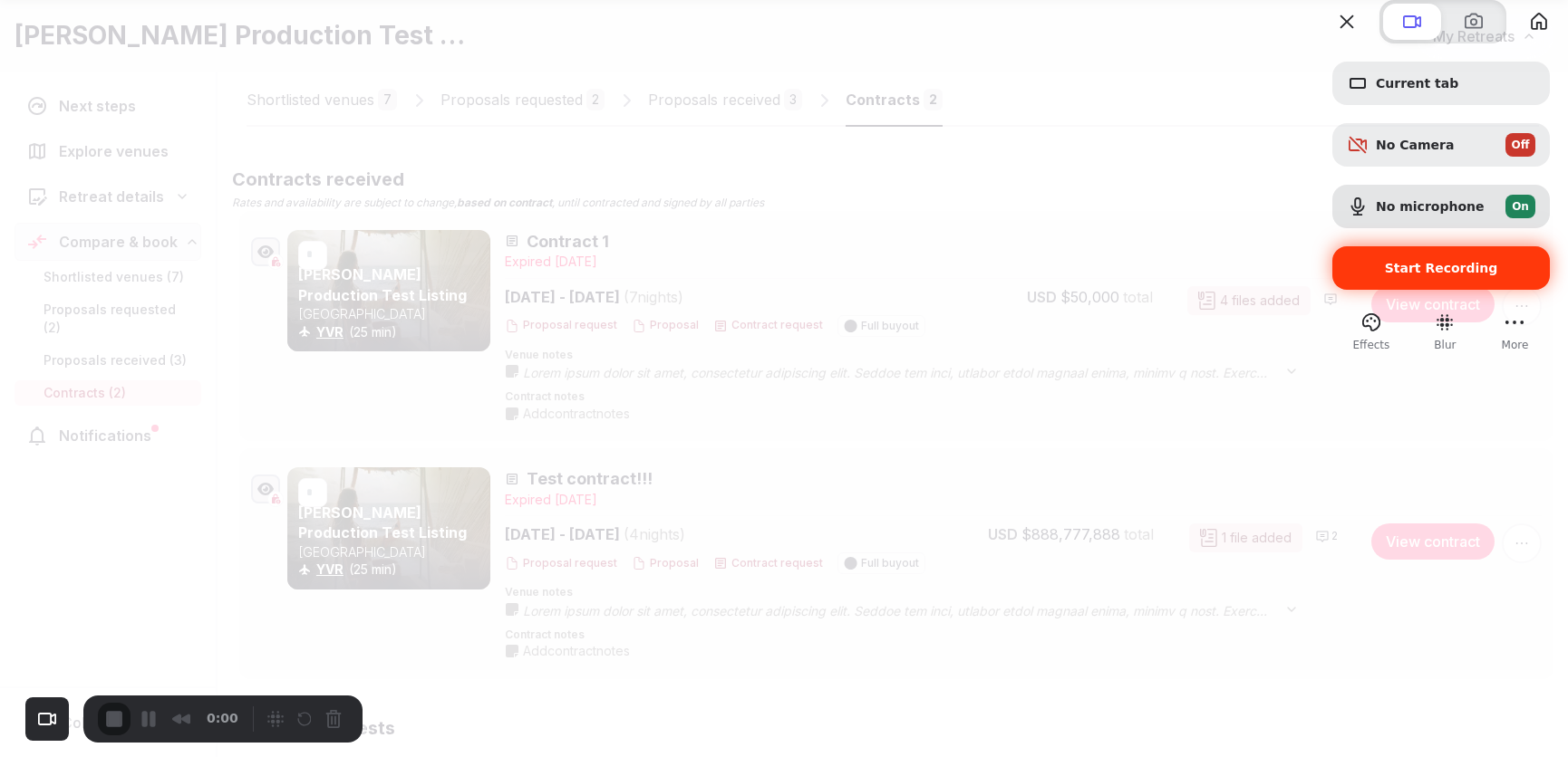
click at [1346, 276] on span "Start Recording" at bounding box center [1441, 268] width 189 height 15
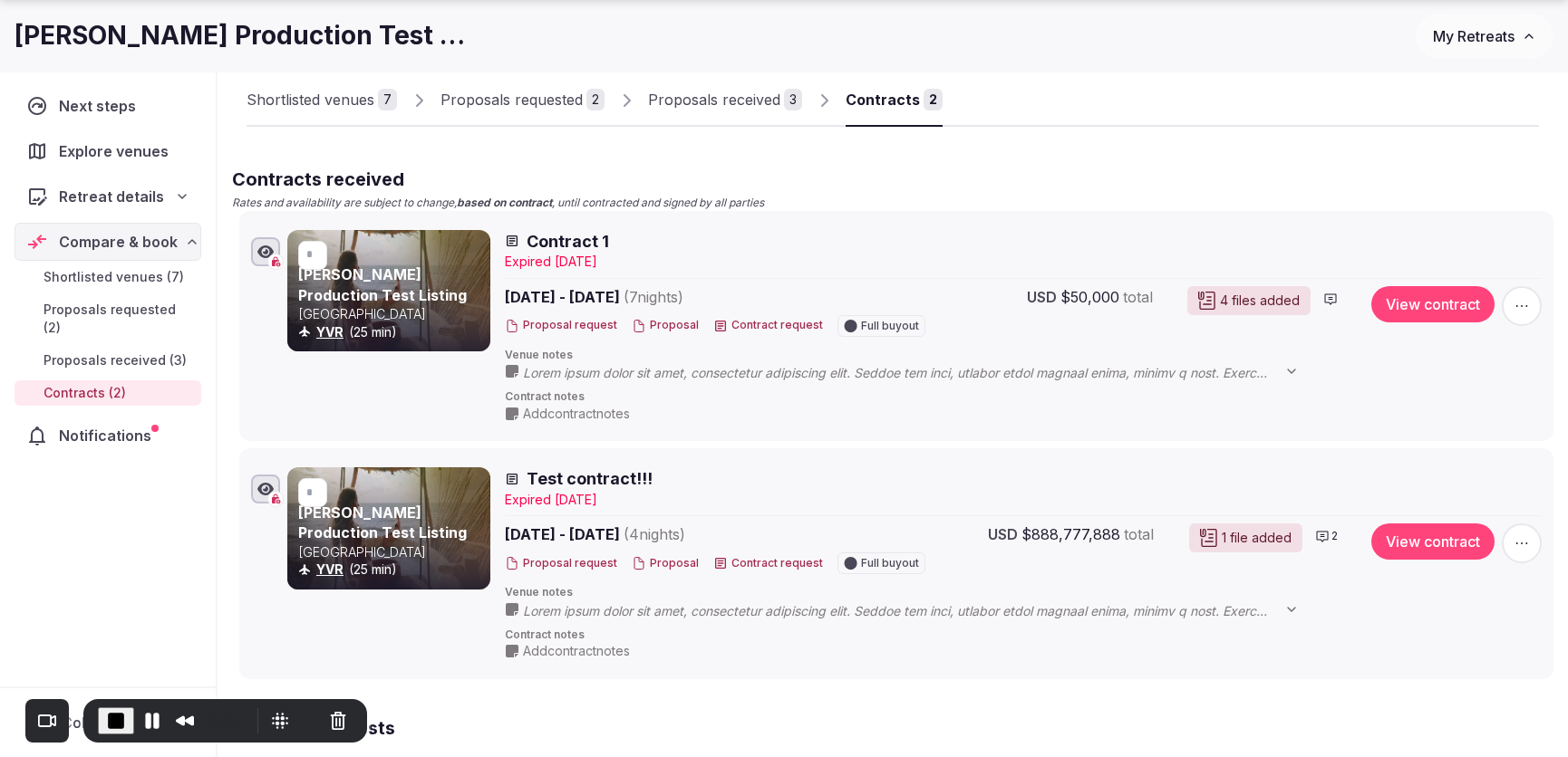
click at [1409, 307] on button "View contract" at bounding box center [1432, 304] width 123 height 36
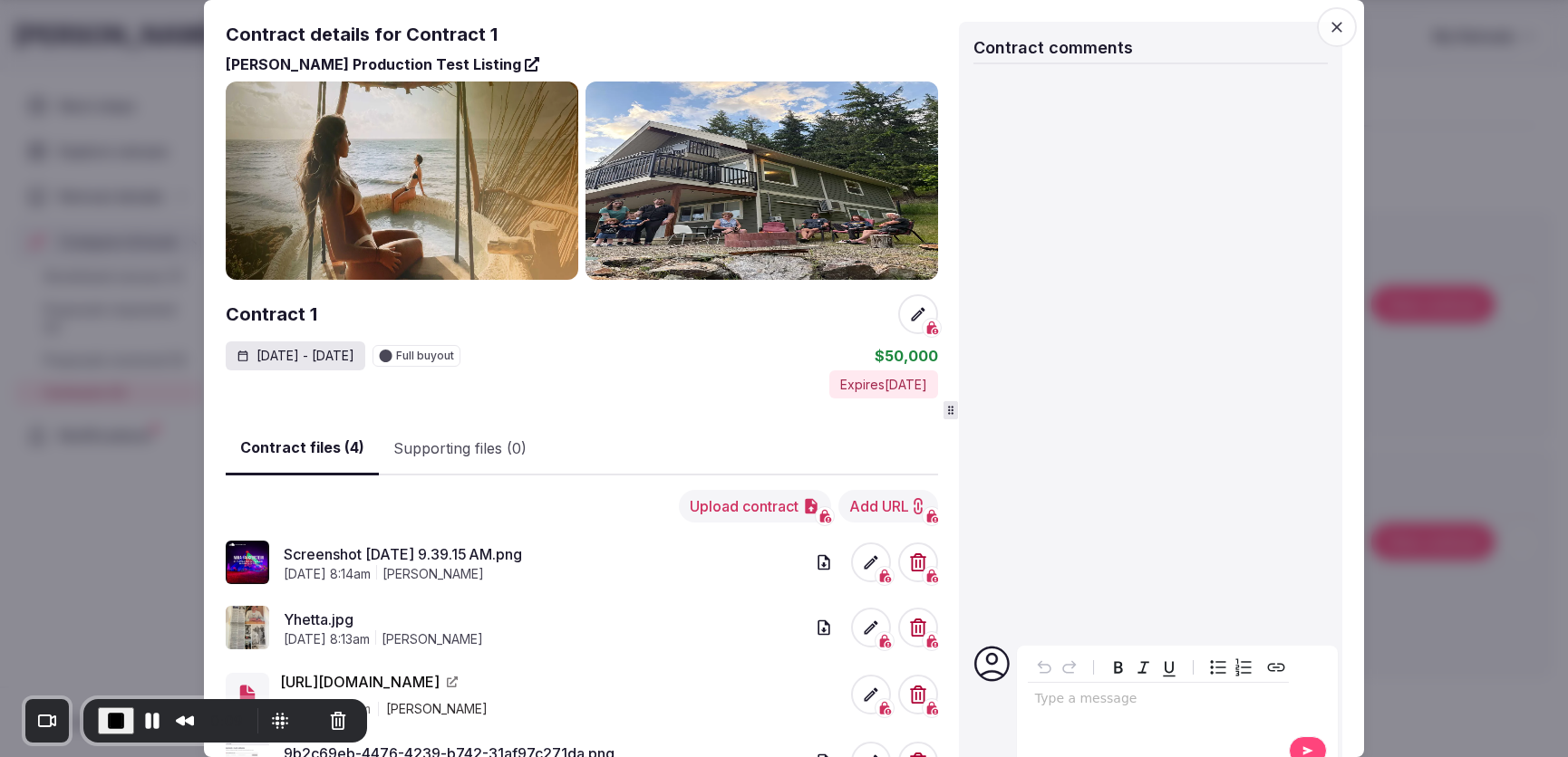
scroll to position [63, 0]
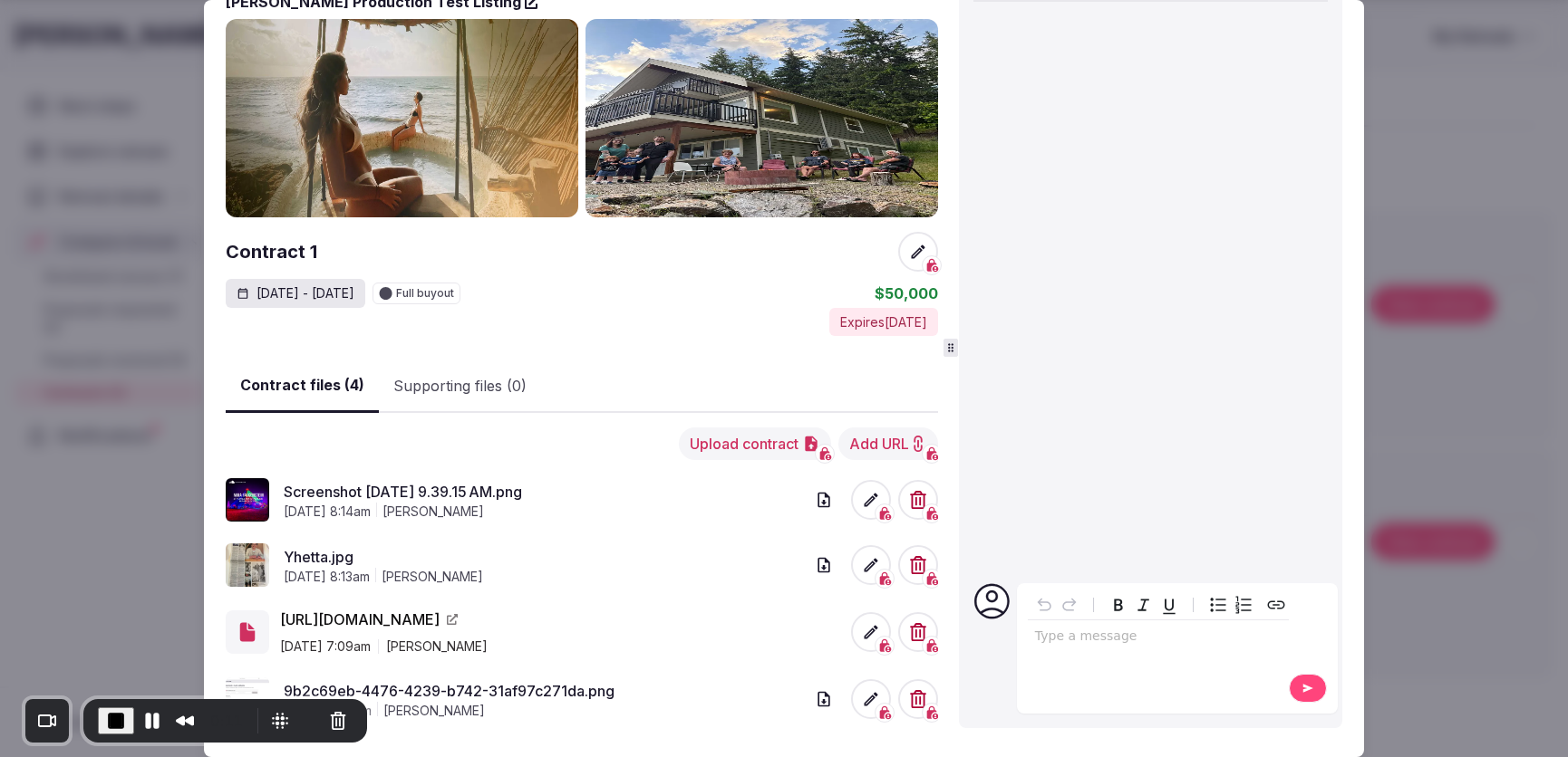
click at [729, 443] on button "Upload contract" at bounding box center [755, 443] width 152 height 33
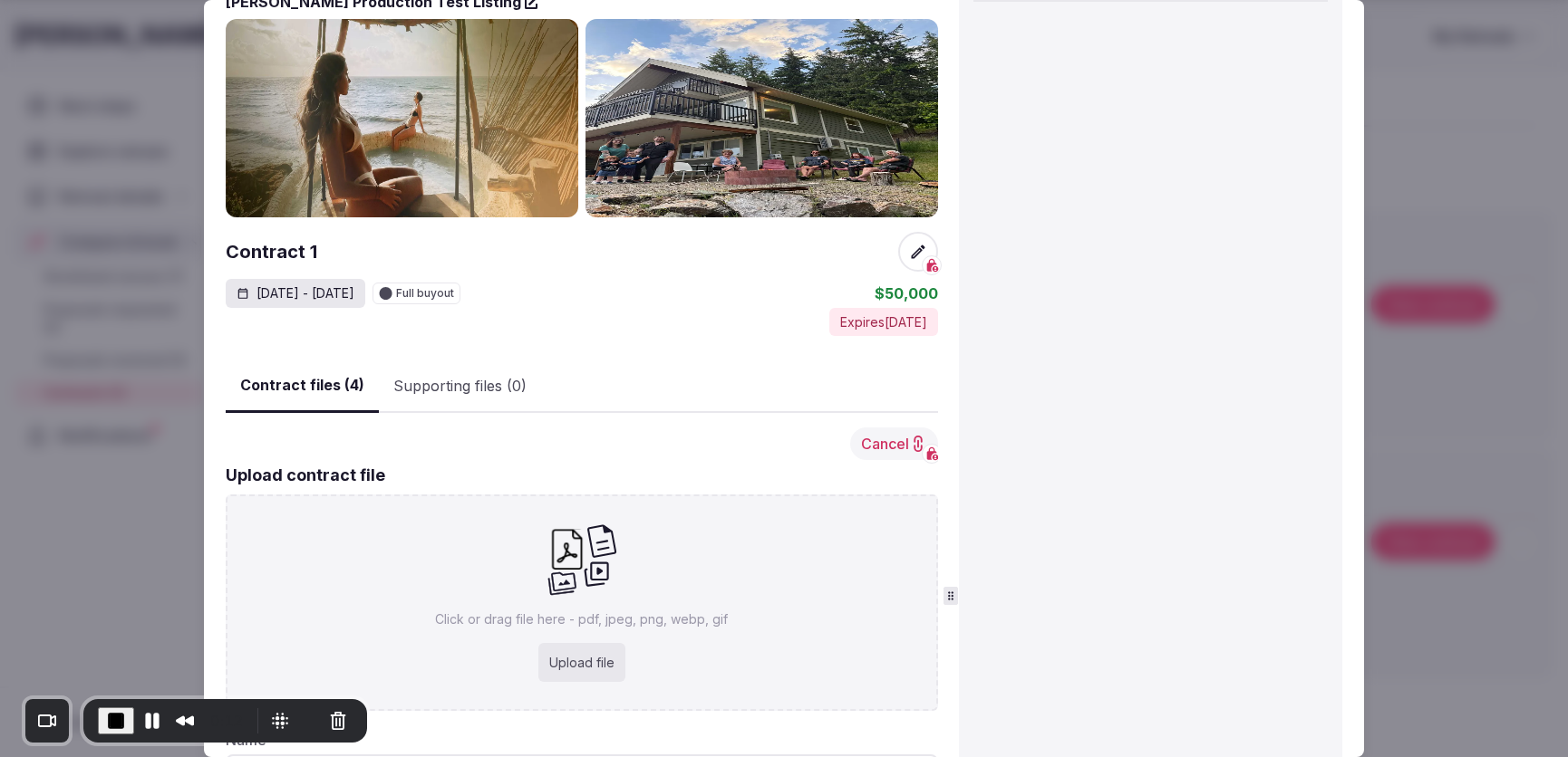
click at [583, 589] on div "Upload file" at bounding box center [582, 663] width 87 height 40
type input "**********"
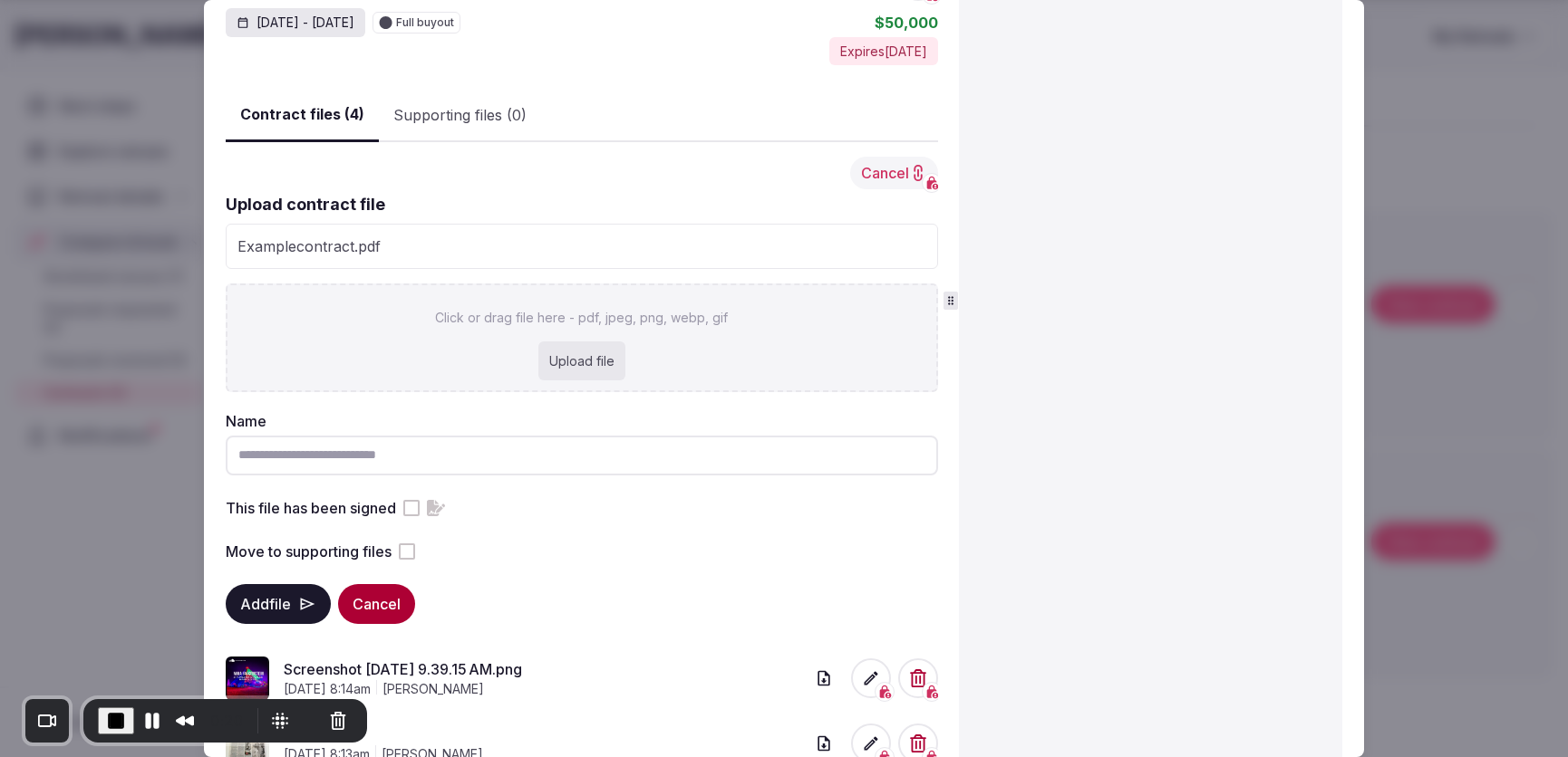
scroll to position [336, 0]
click at [583, 361] on div "Upload file" at bounding box center [582, 358] width 87 height 40
type input "**********"
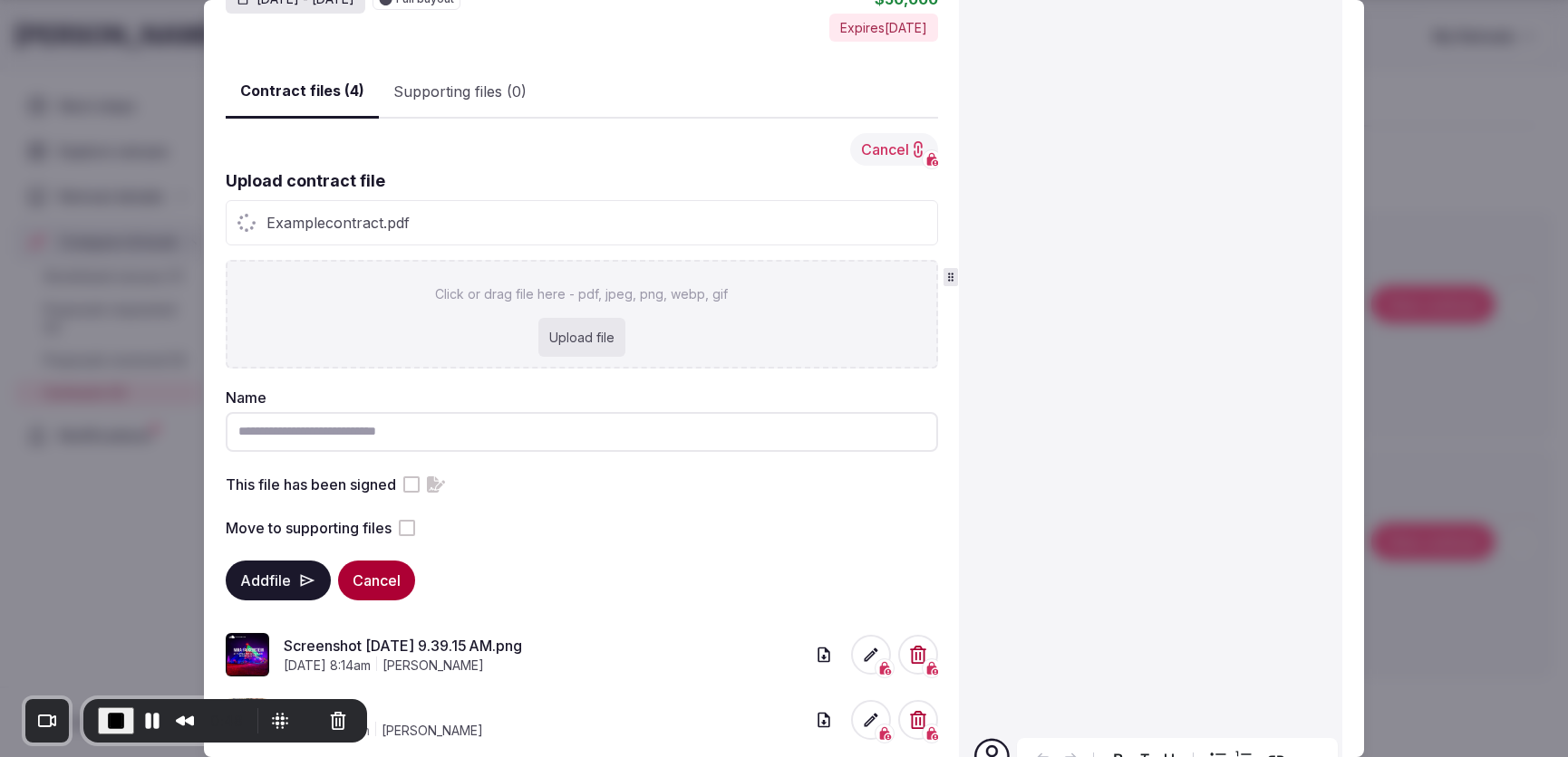
scroll to position [367, 0]
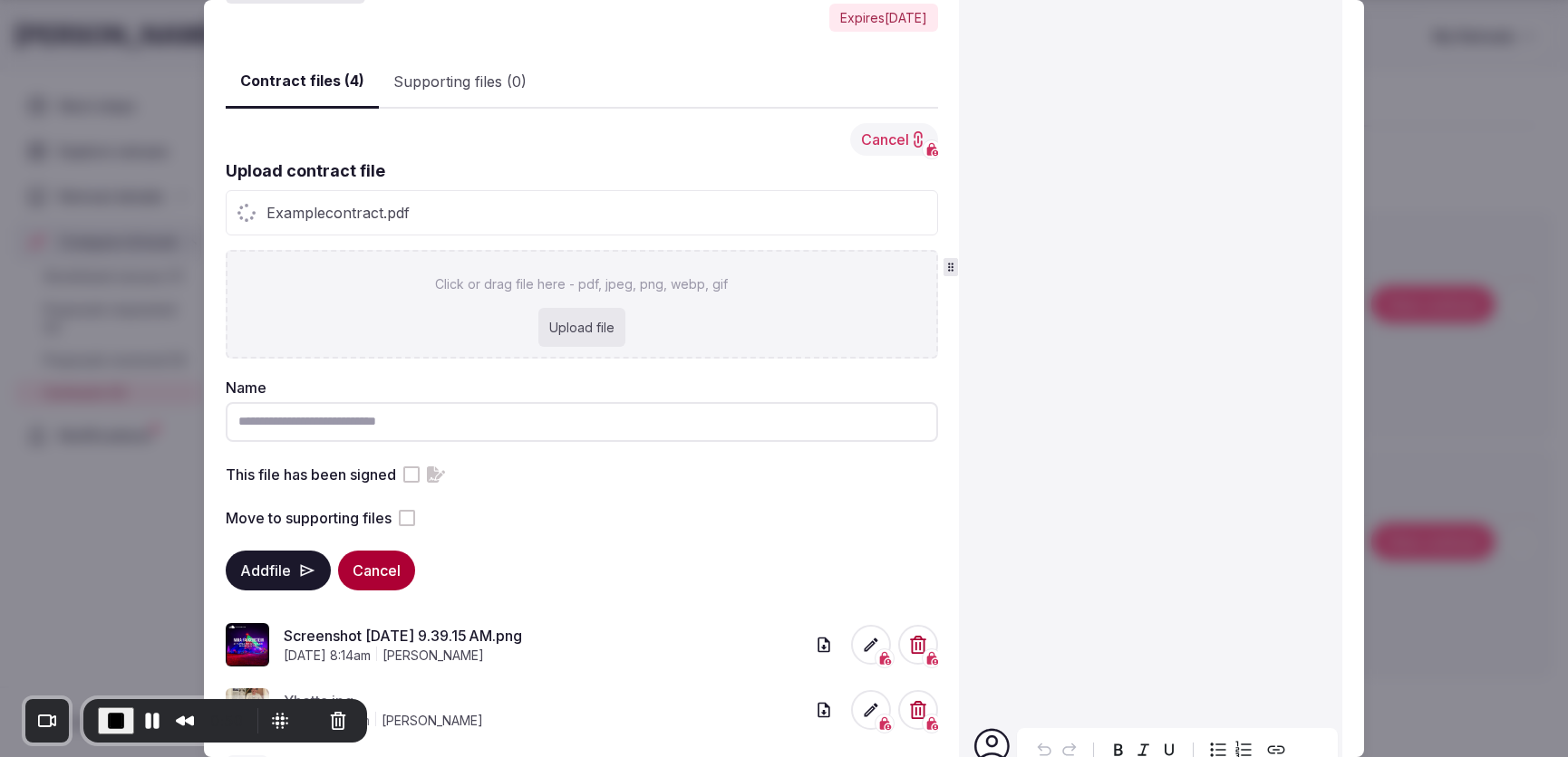
click at [412, 477] on button "This file has been signed" at bounding box center [410, 474] width 16 height 16
click at [287, 573] on button "Add file" at bounding box center [278, 570] width 105 height 40
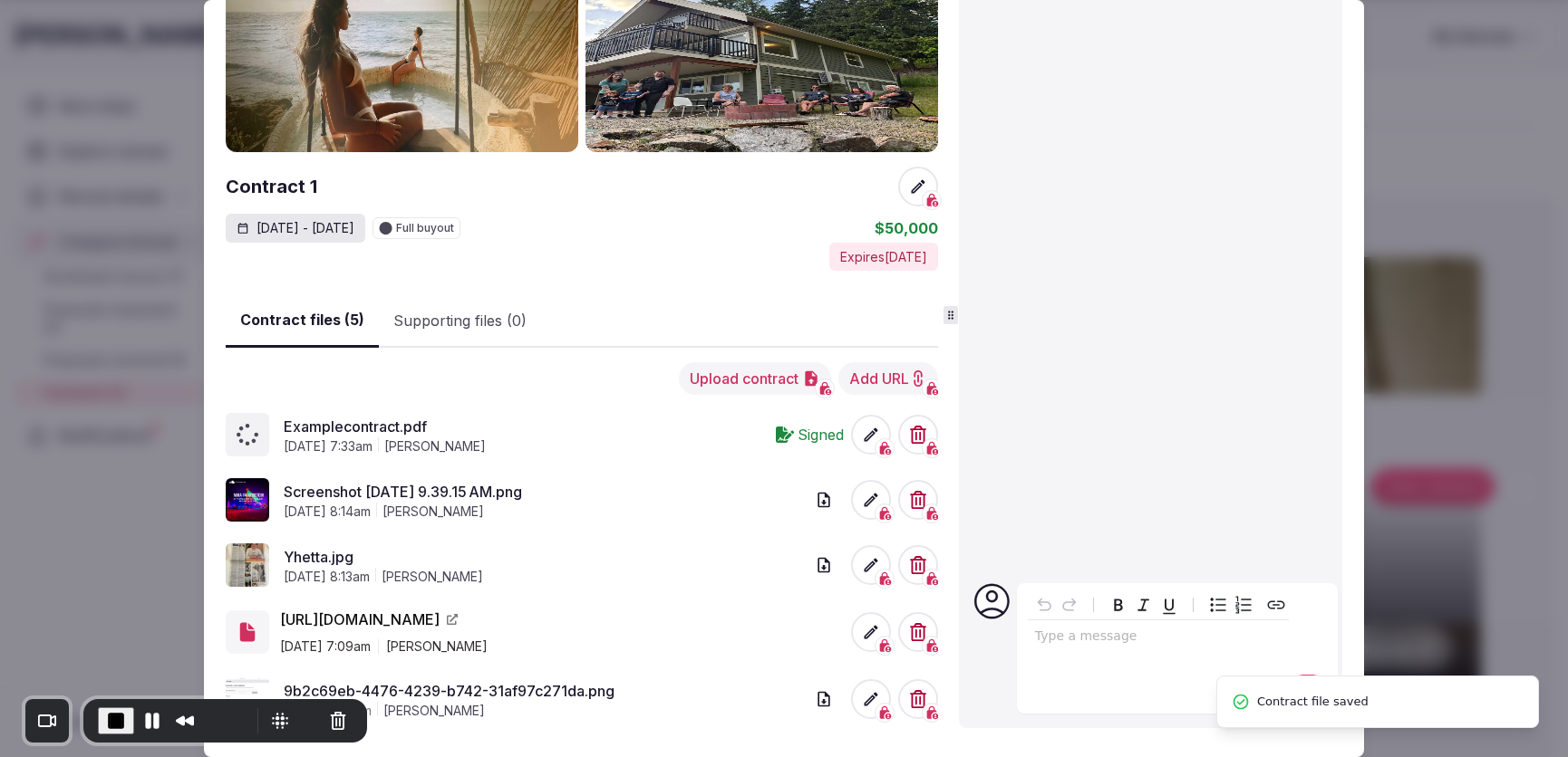
scroll to position [0, 0]
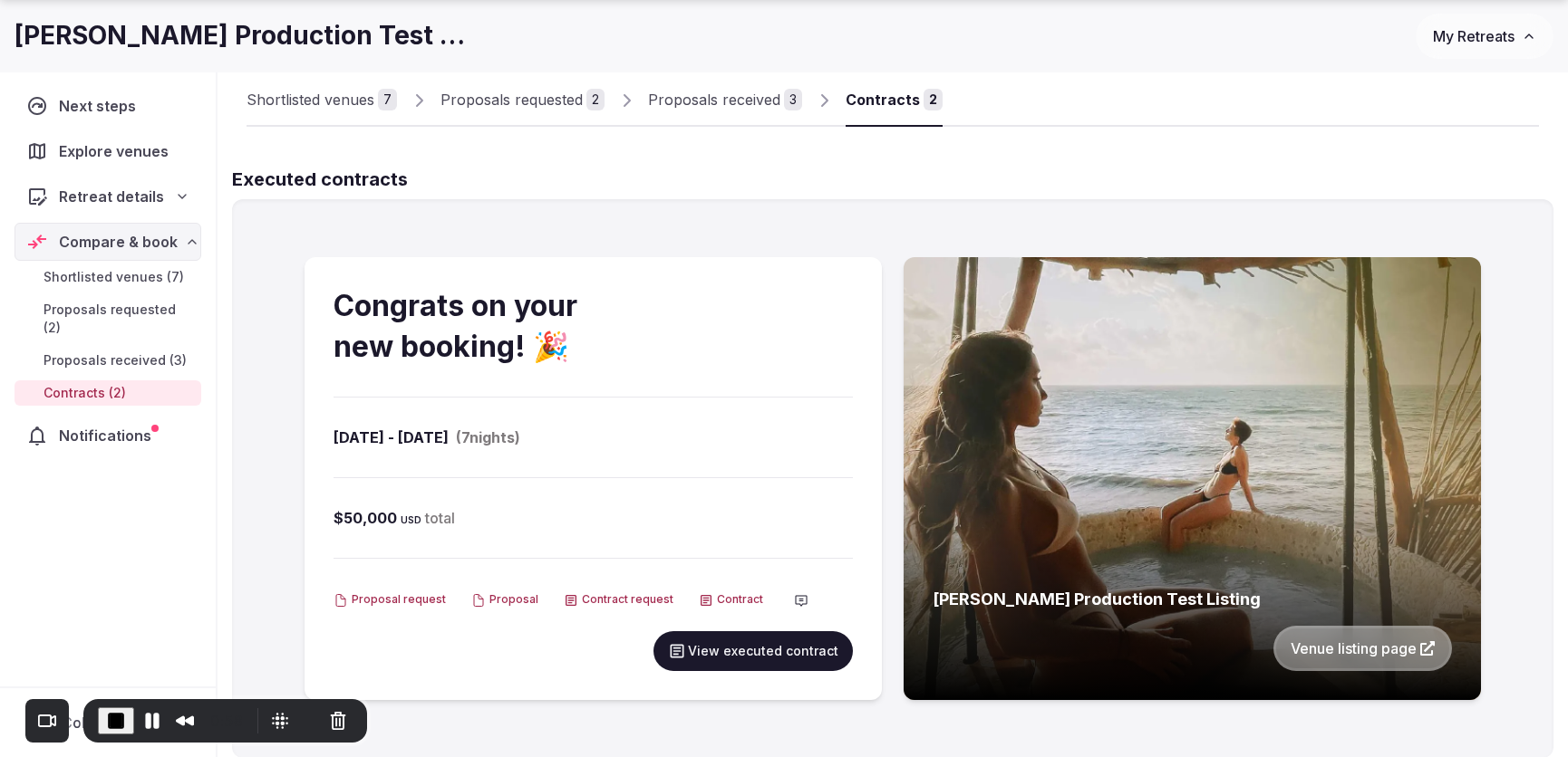
click at [716, 589] on button "View executed contract" at bounding box center [753, 651] width 199 height 40
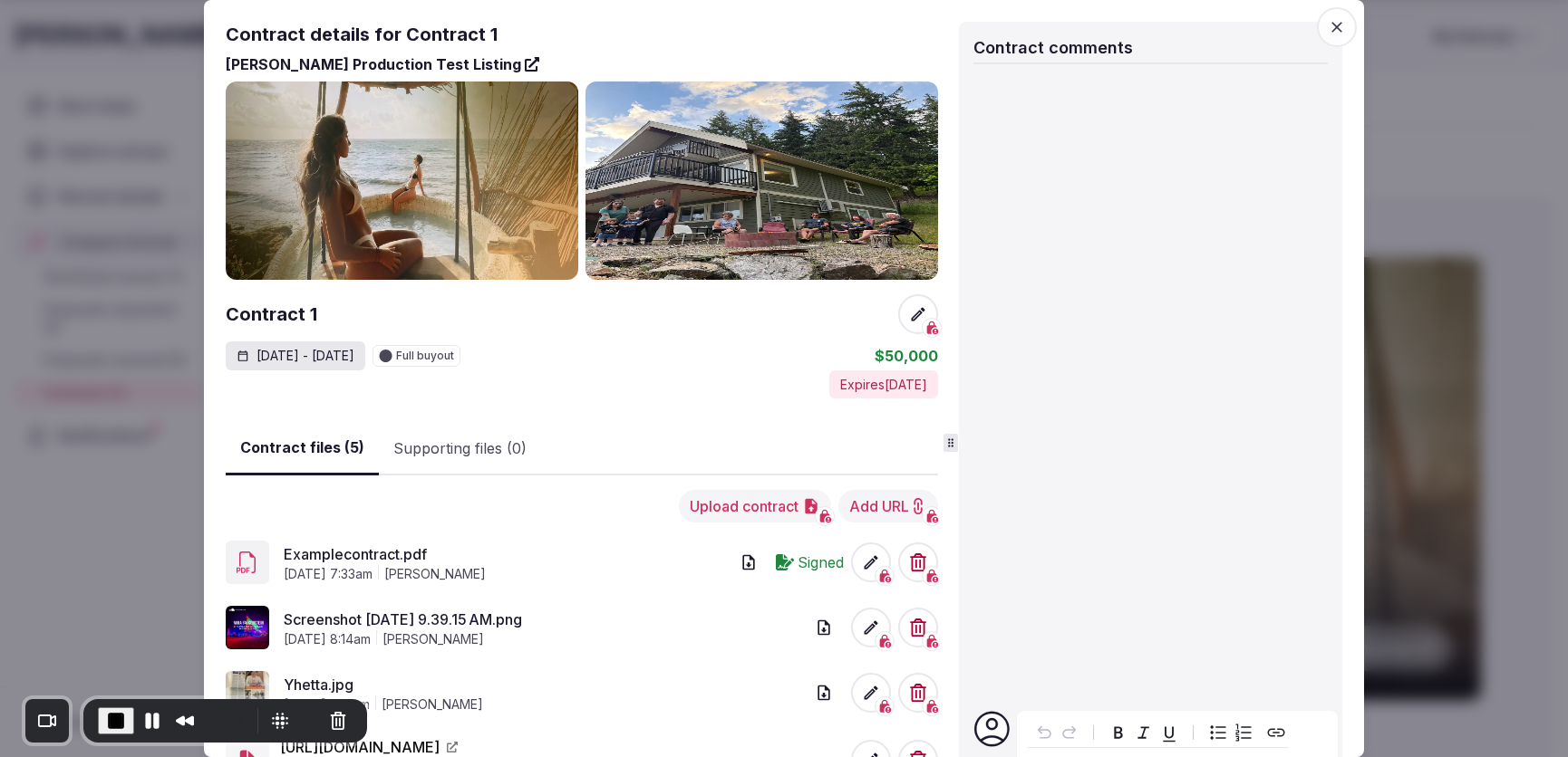
click at [1333, 25] on icon "button" at bounding box center [1336, 26] width 18 height 18
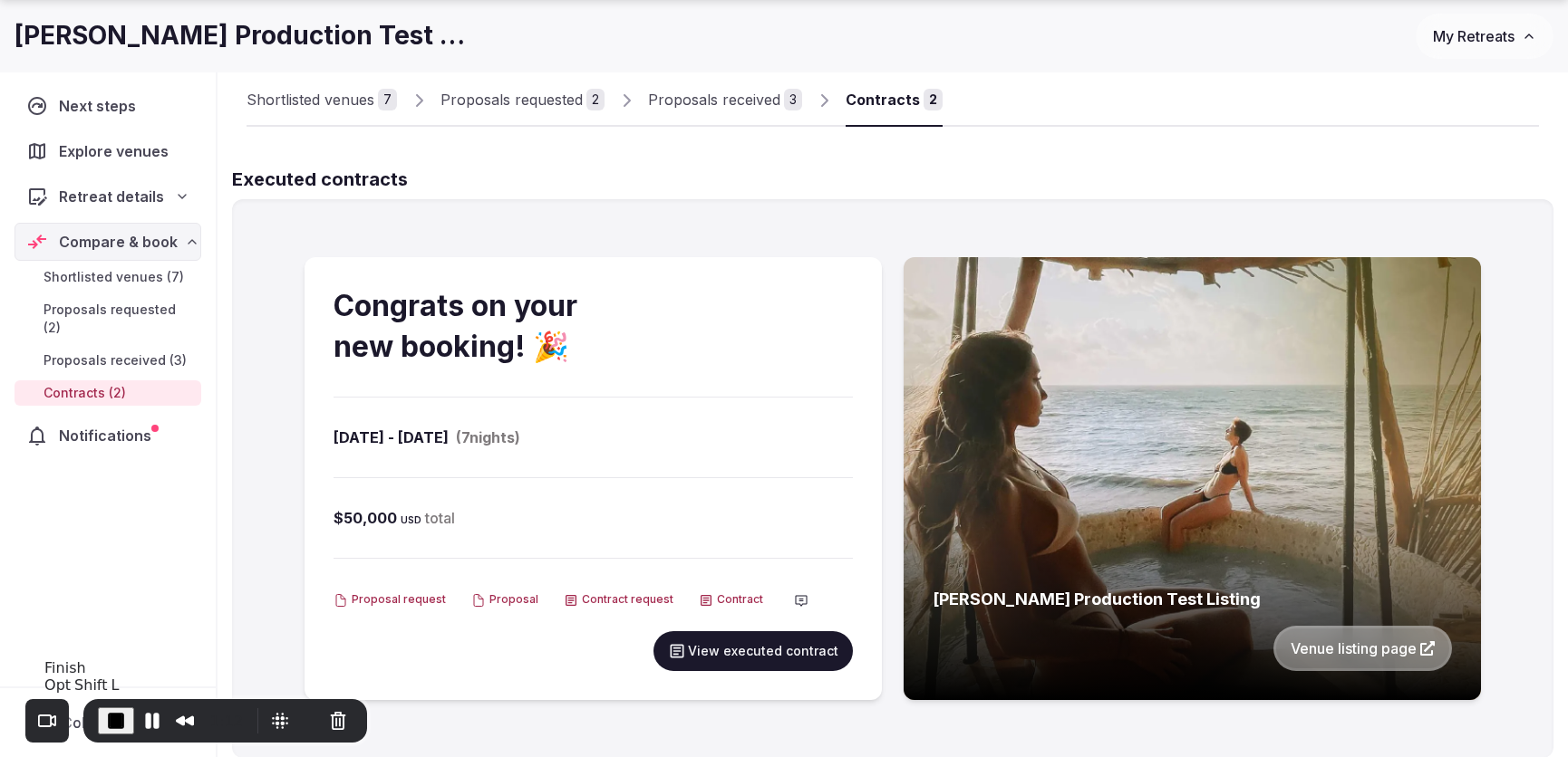
click at [108, 589] on span "End Recording" at bounding box center [115, 721] width 22 height 21
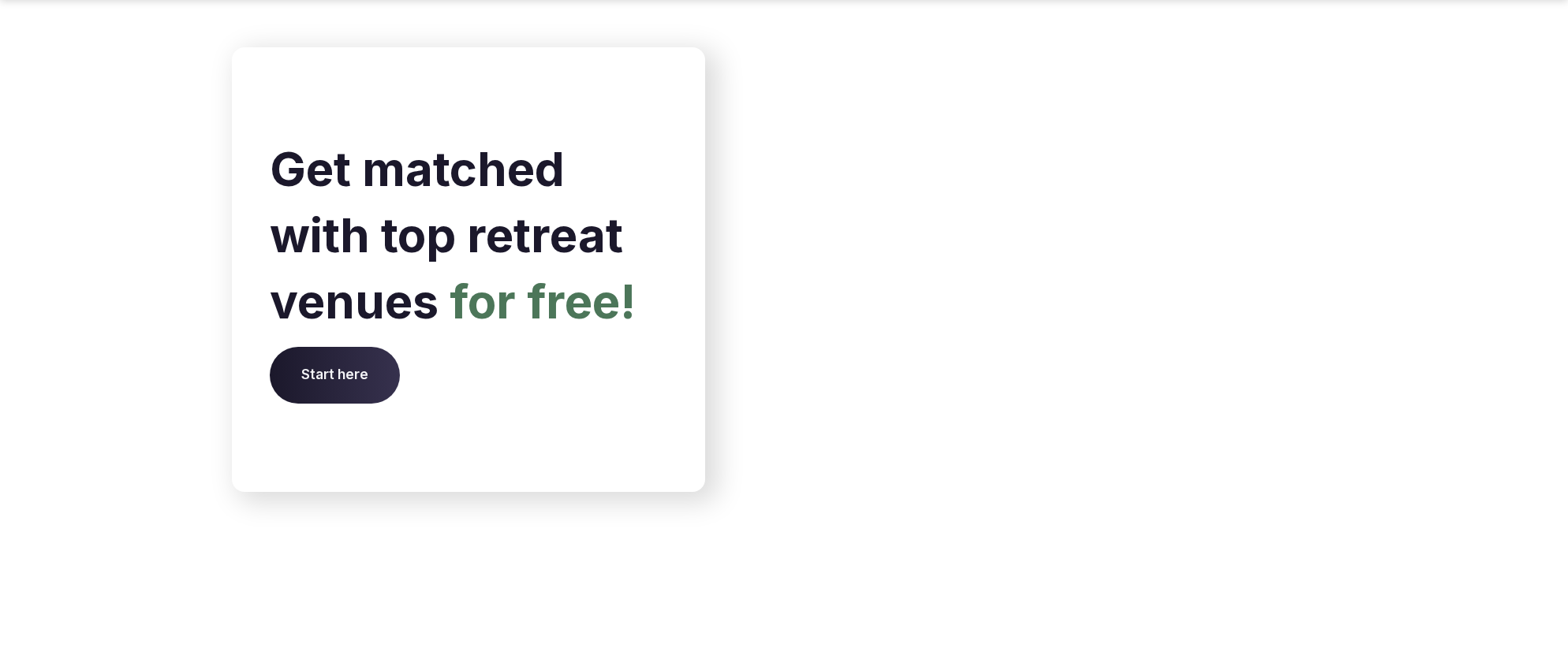
scroll to position [6601, 0]
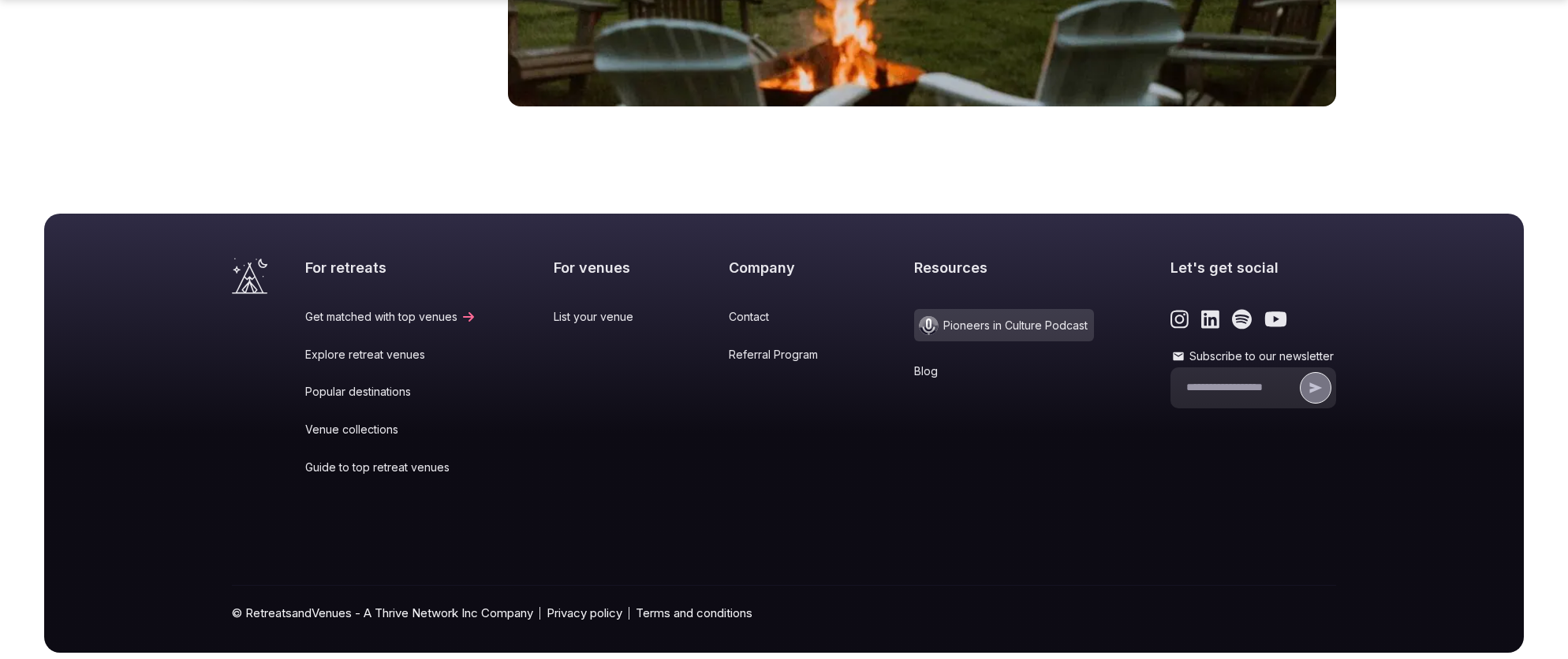
click at [373, 384] on link "Popular destinations" at bounding box center [391, 391] width 171 height 15
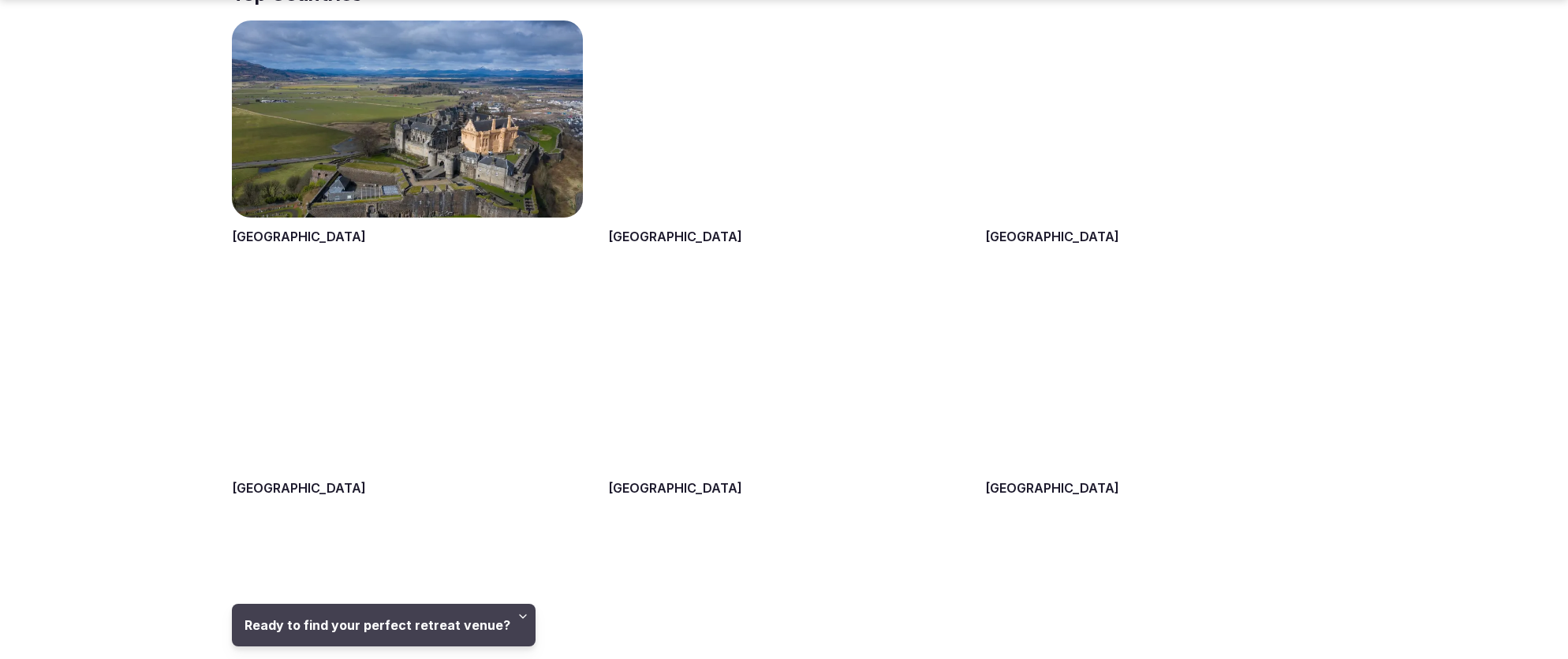
scroll to position [687, 0]
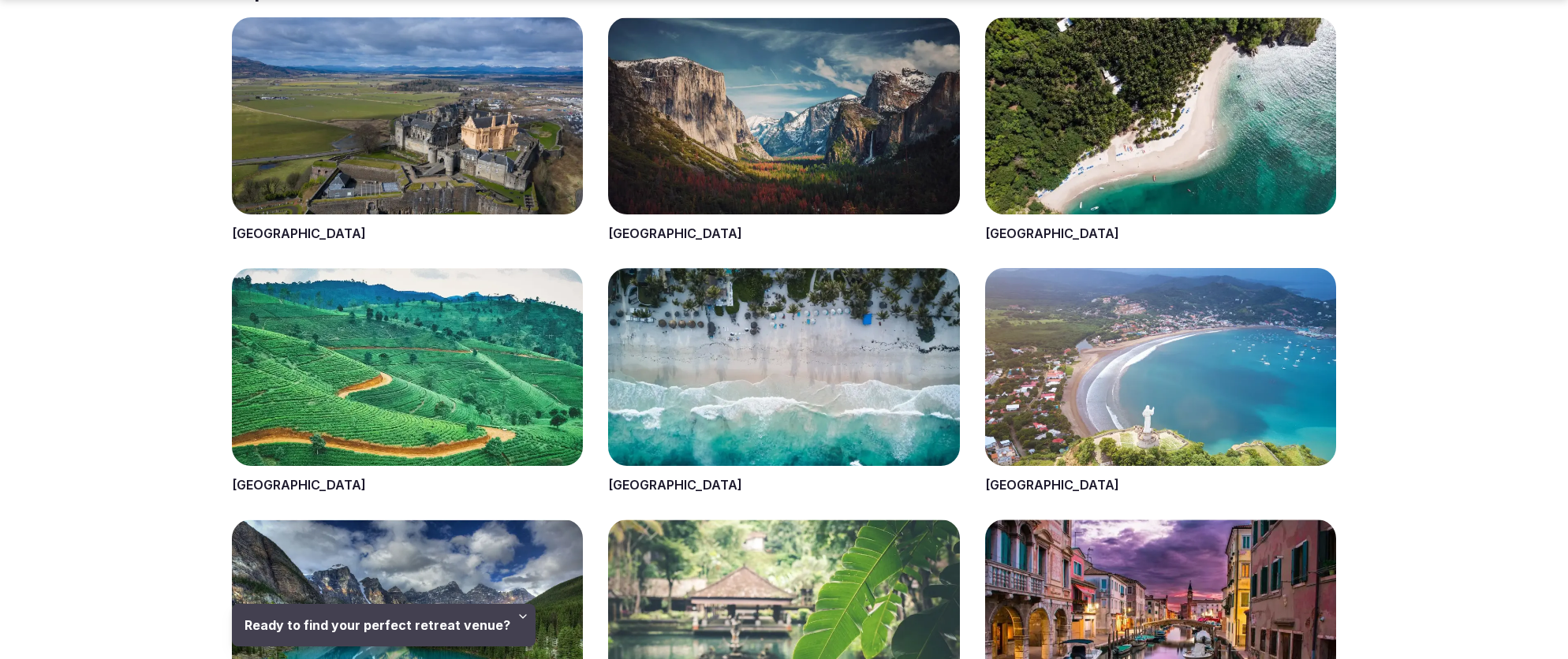
click at [767, 129] on span at bounding box center [783, 130] width 351 height 226
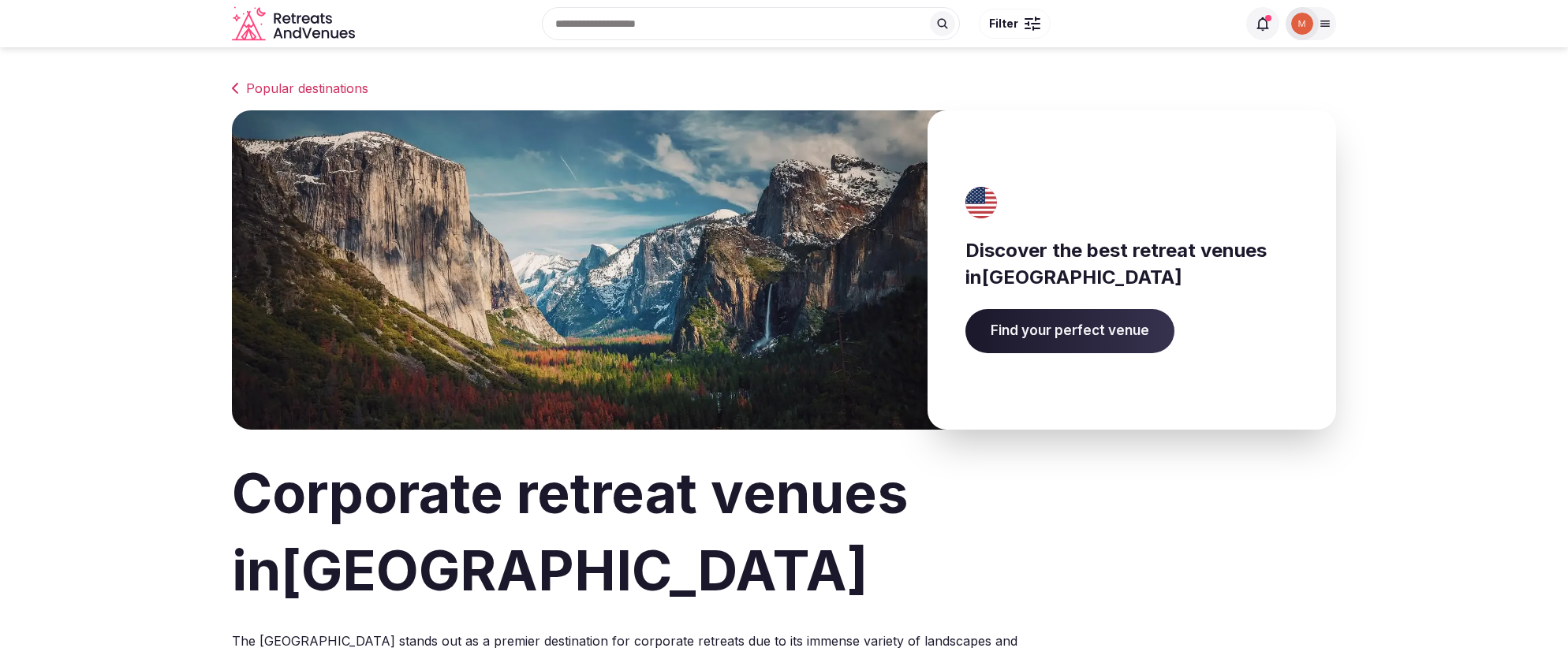
click at [715, 129] on img at bounding box center [589, 270] width 714 height 320
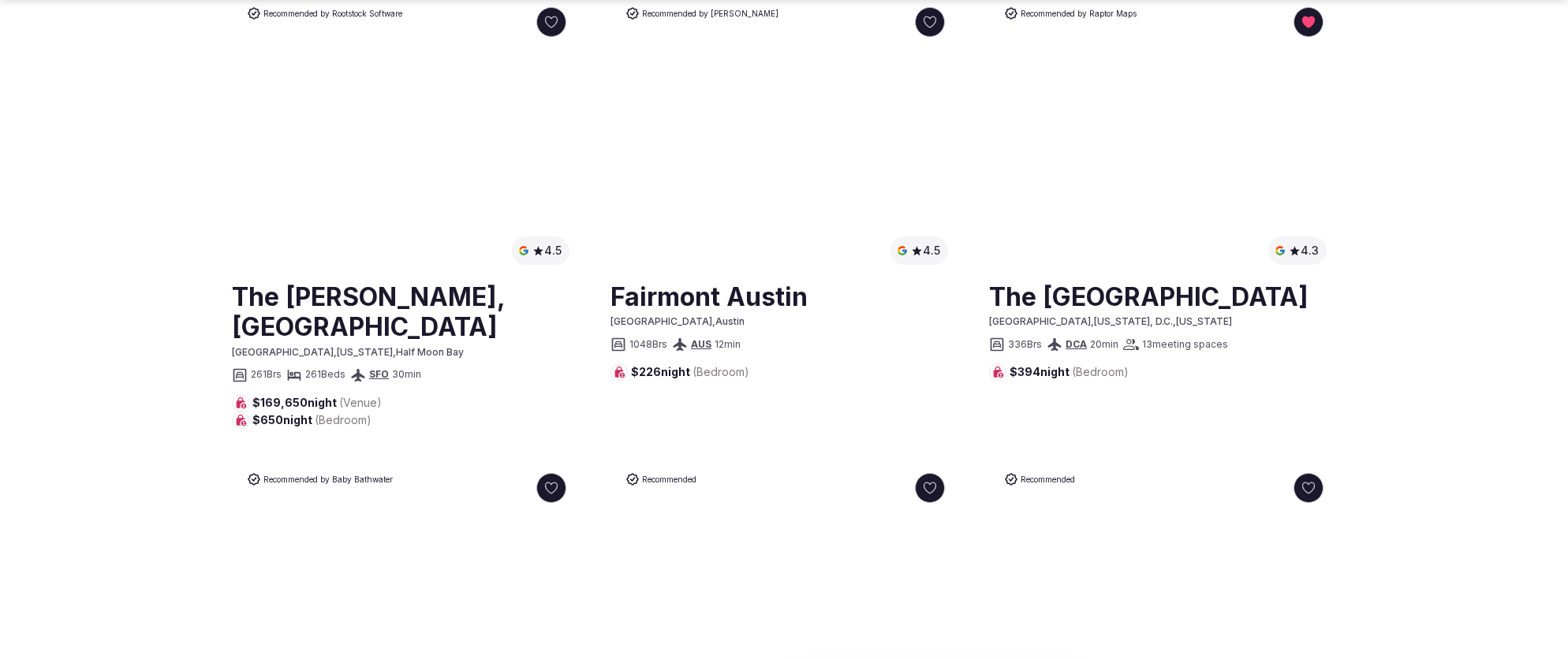
scroll to position [919, 0]
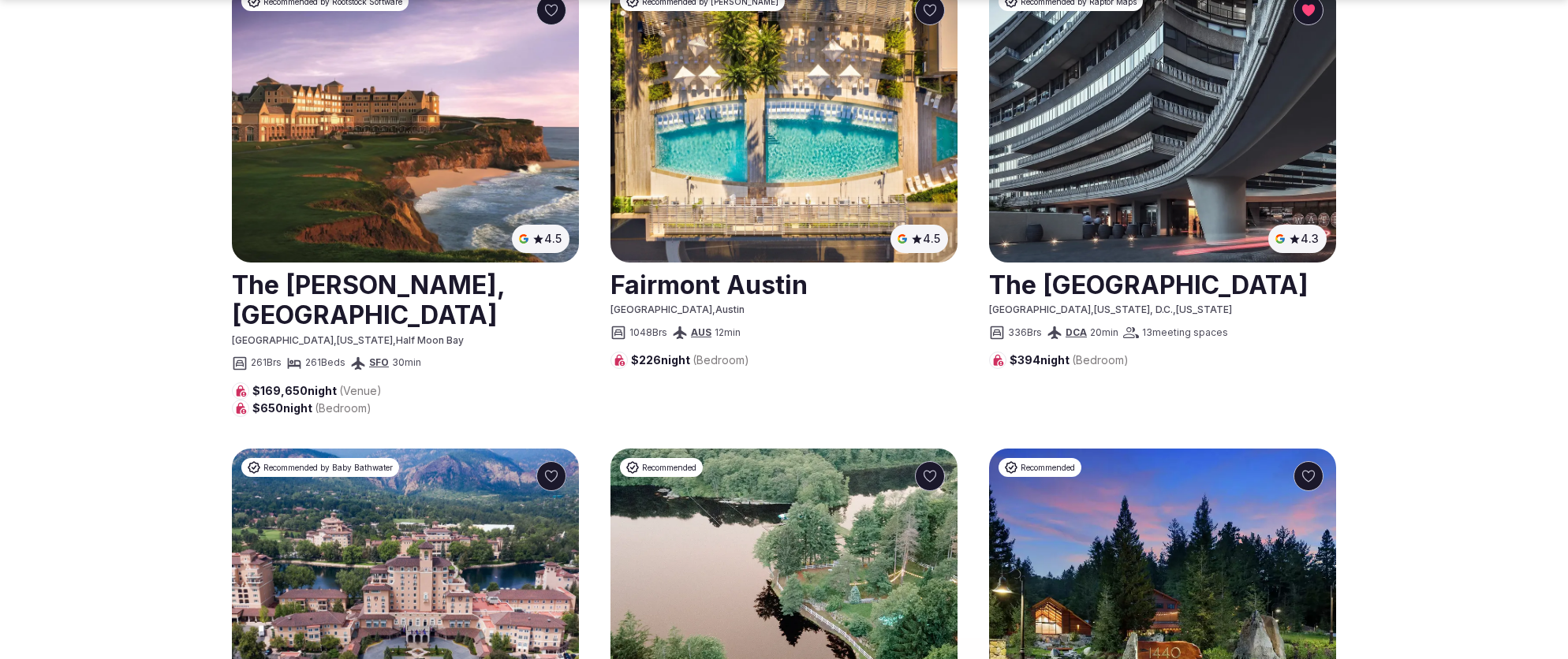
click at [425, 281] on link at bounding box center [405, 299] width 347 height 70
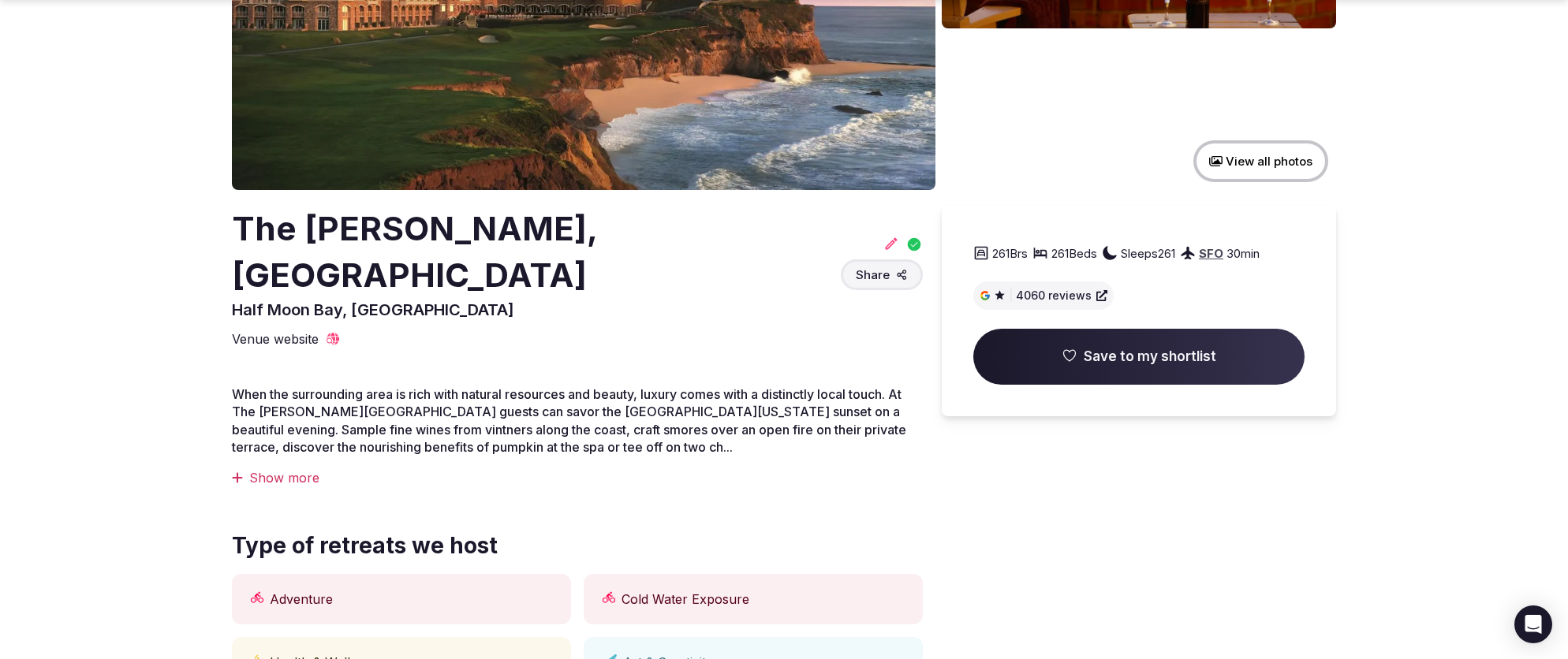
scroll to position [287, 0]
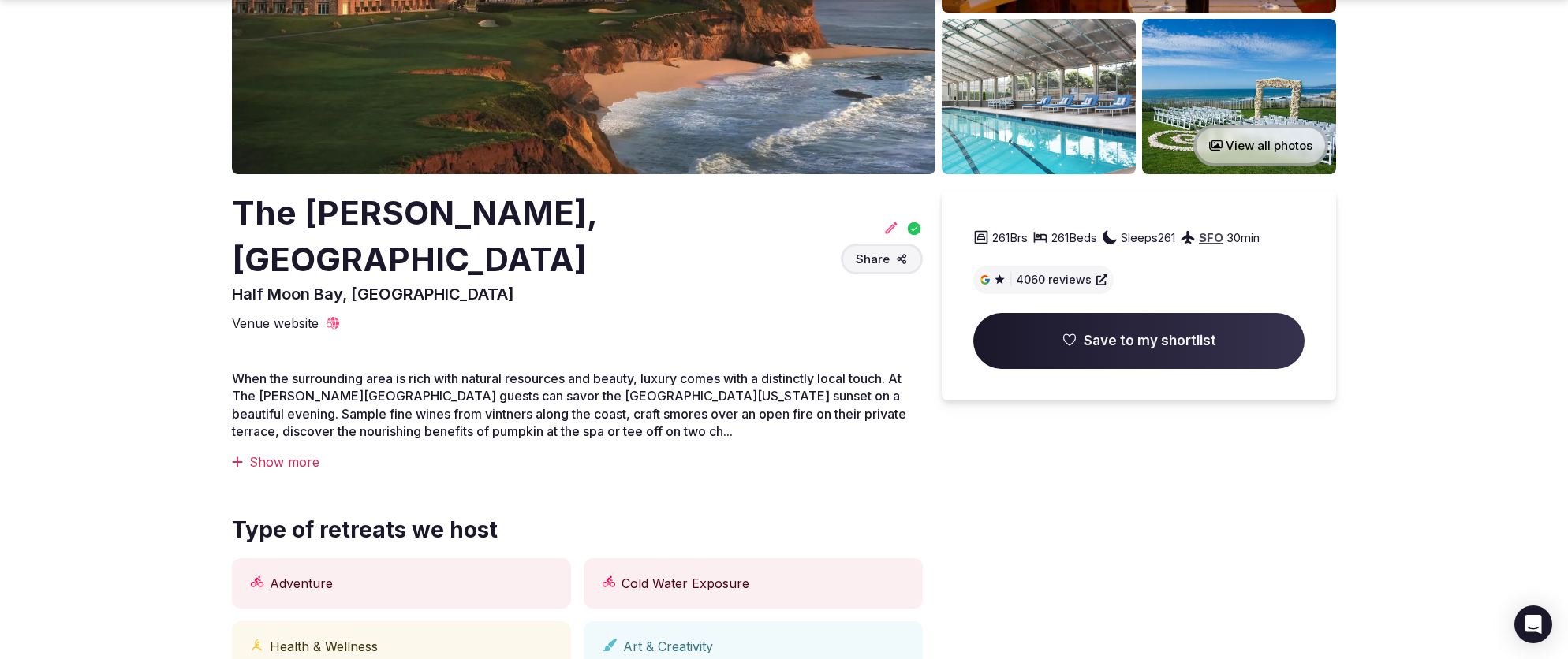
click at [294, 453] on div "Show more" at bounding box center [577, 461] width 691 height 17
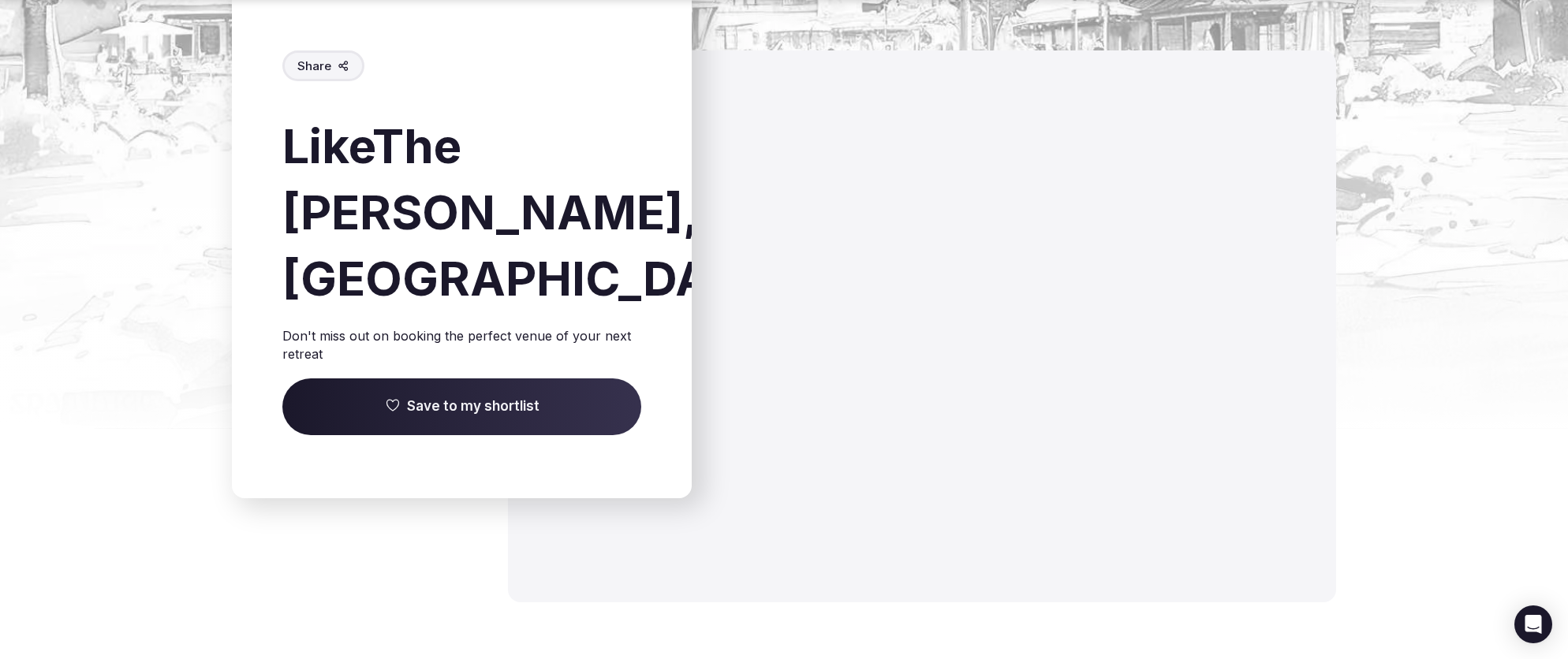
scroll to position [9289, 0]
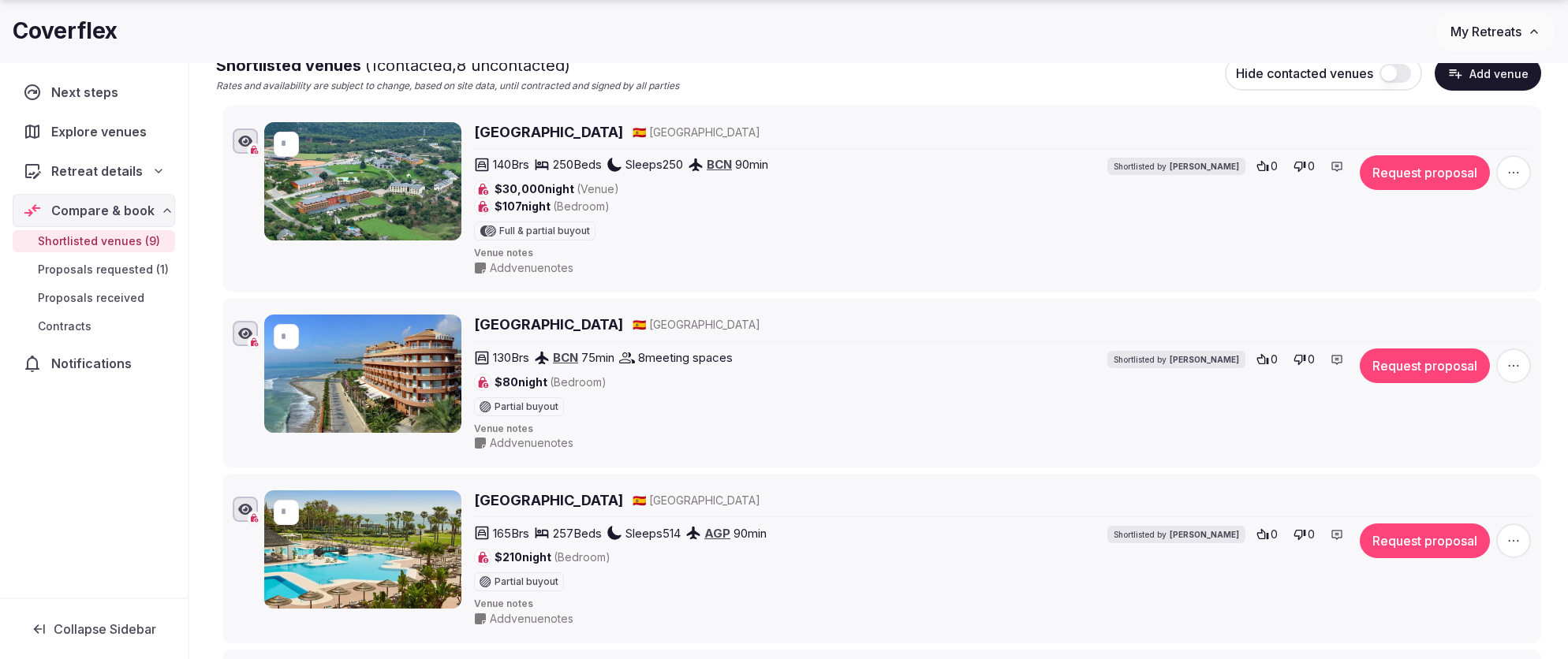
scroll to position [270, 0]
